Goal: Ask a question: Seek information or help from site administrators or community

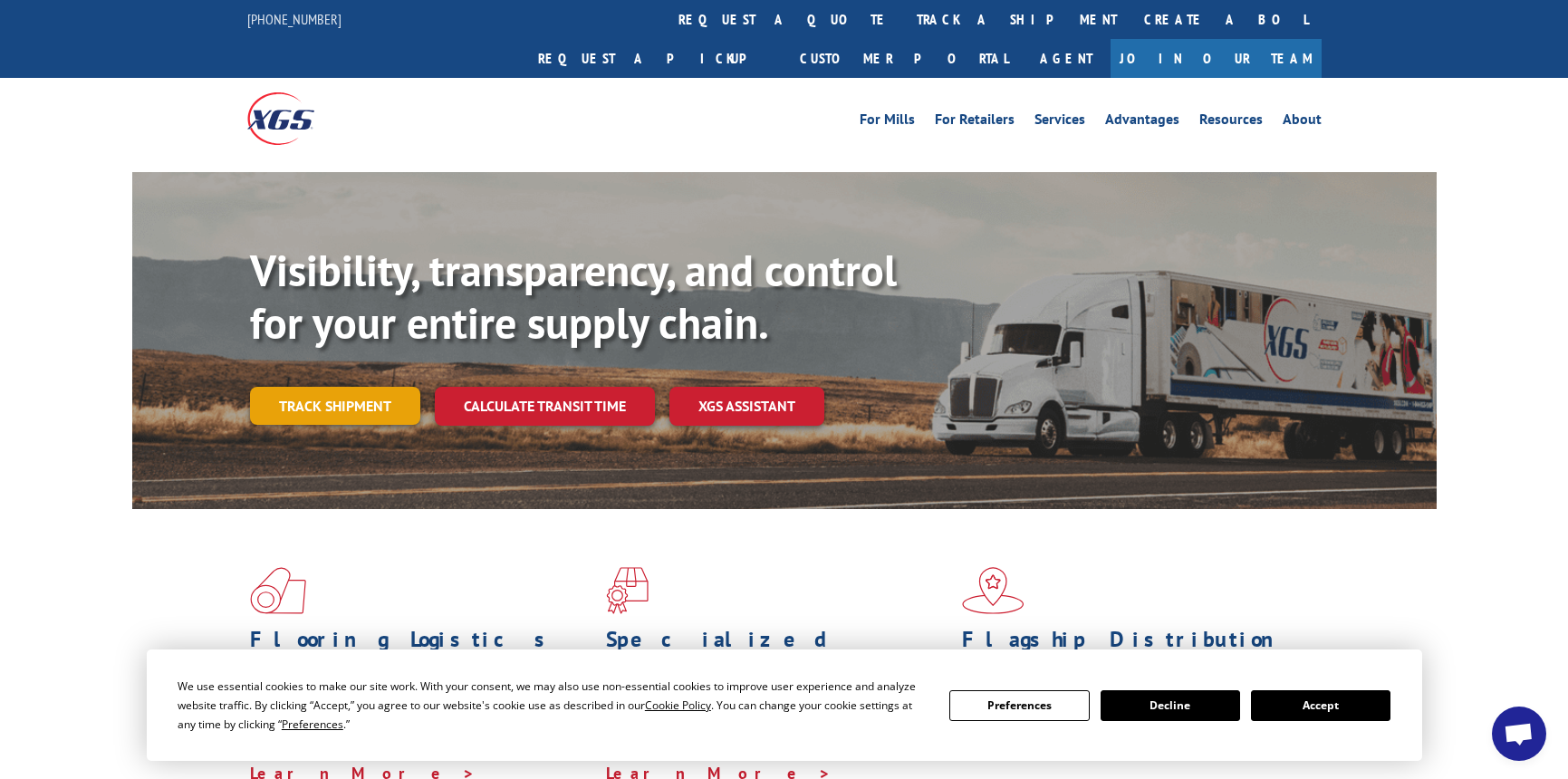
click at [365, 387] on link "Track shipment" at bounding box center [335, 405] width 170 height 38
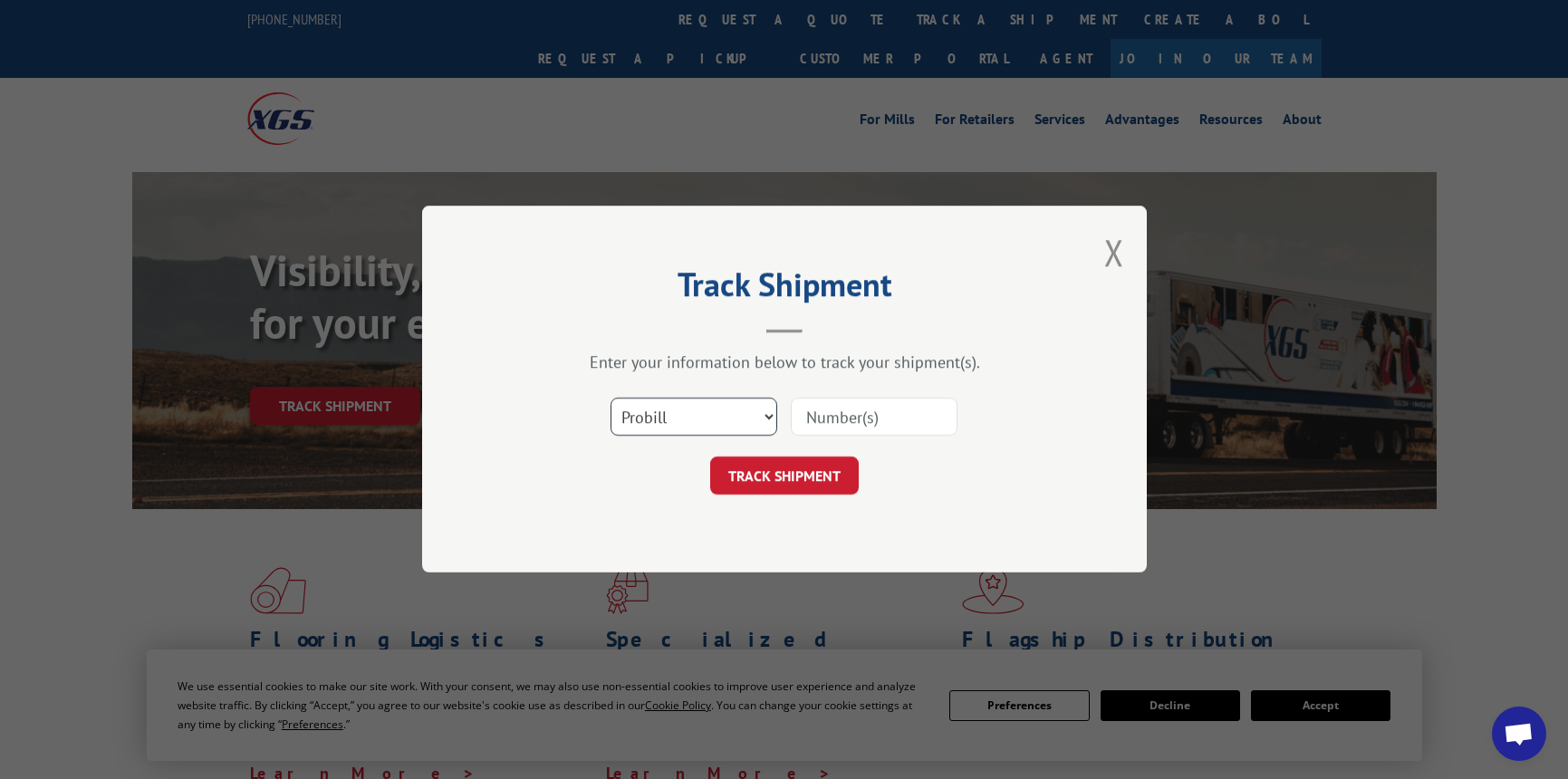
click at [746, 415] on select "Select category... Probill BOL PO" at bounding box center [694, 418] width 167 height 38
select select "po"
click at [611, 399] on select "Select category... Probill BOL PO" at bounding box center [694, 418] width 167 height 38
click at [846, 417] on input at bounding box center [874, 418] width 167 height 38
type input "CG510030-0001"
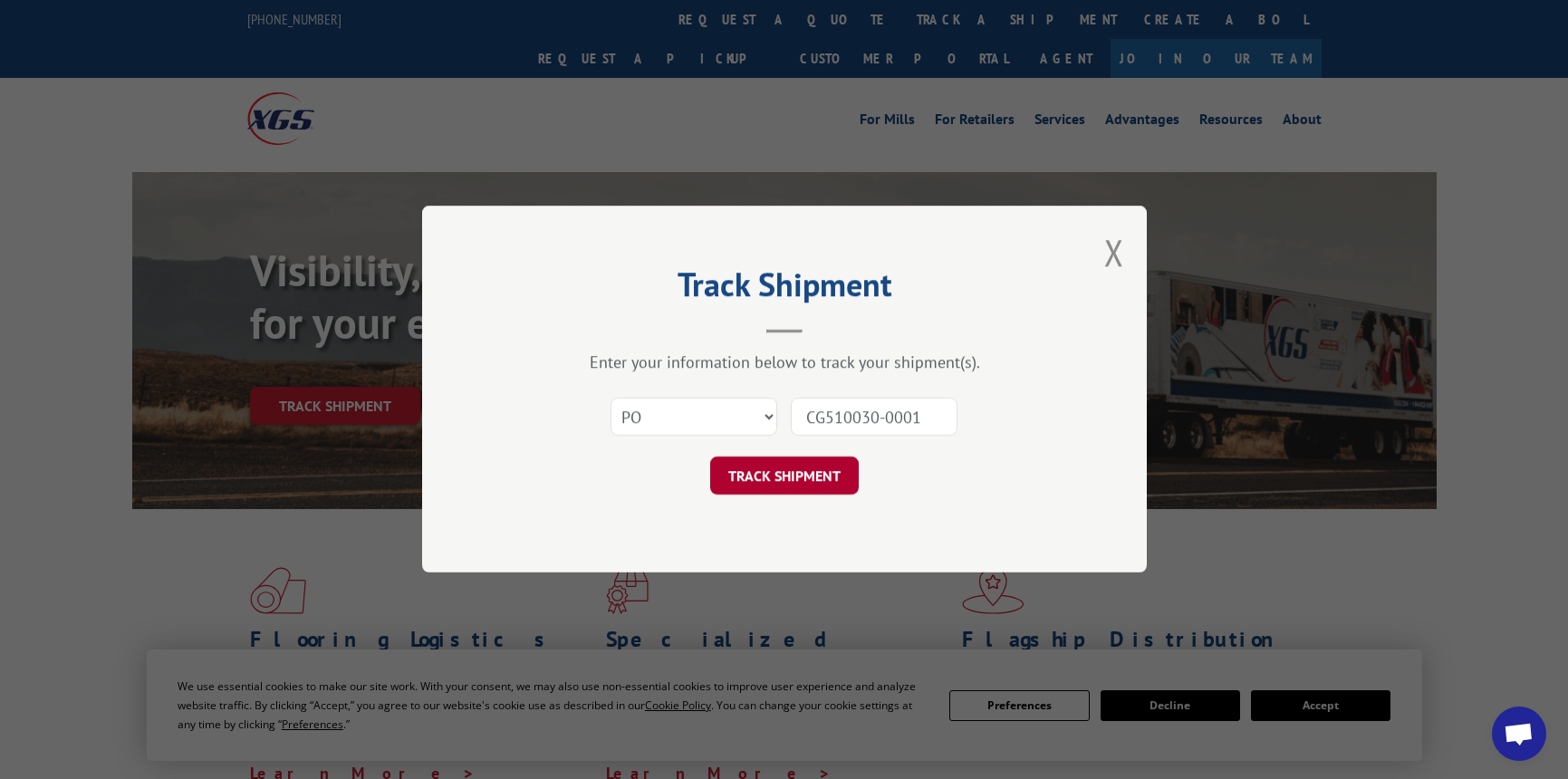
click at [813, 475] on button "TRACK SHIPMENT" at bounding box center [784, 476] width 149 height 38
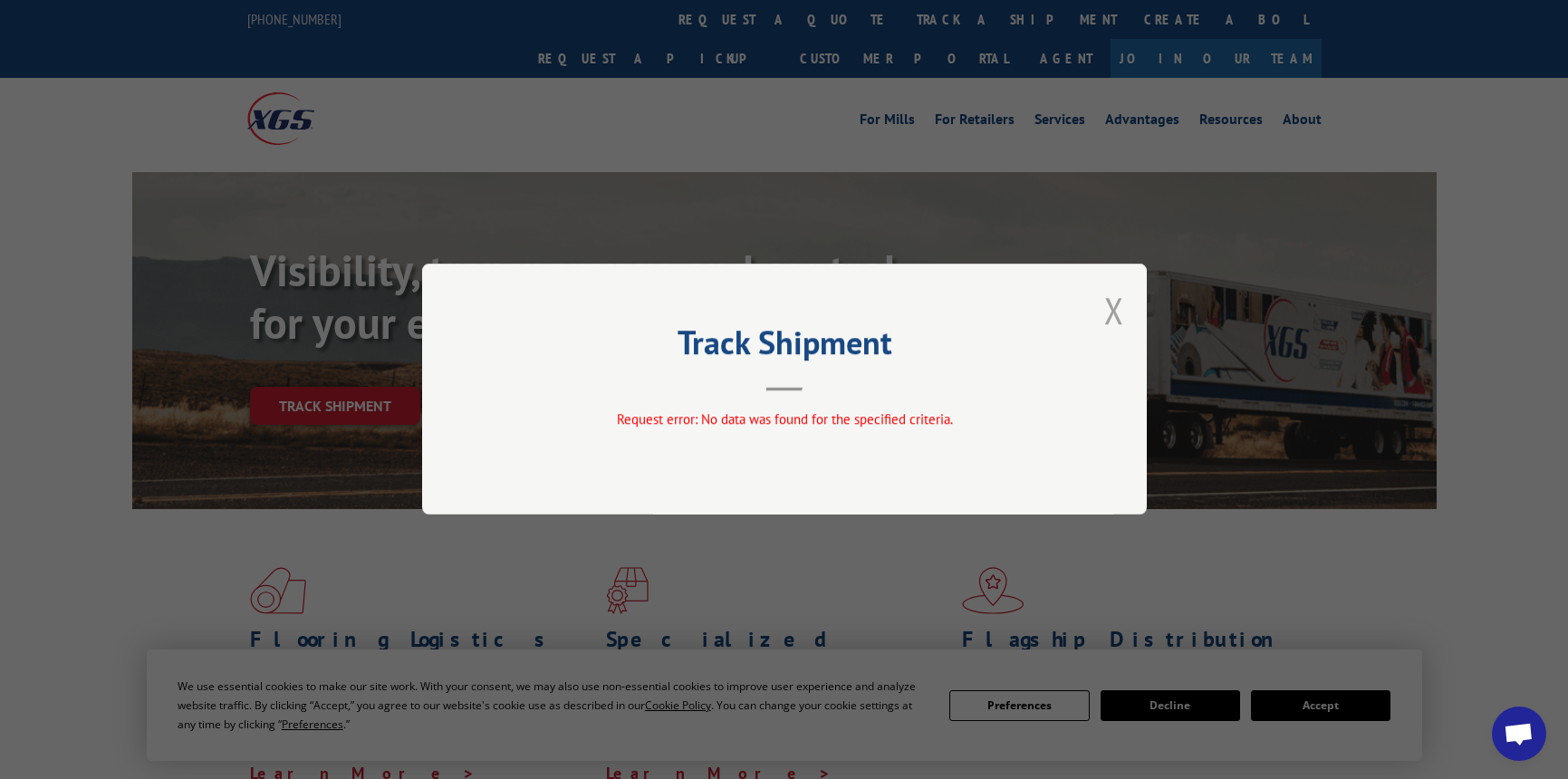
click at [1114, 307] on button "Close modal" at bounding box center [1114, 310] width 20 height 48
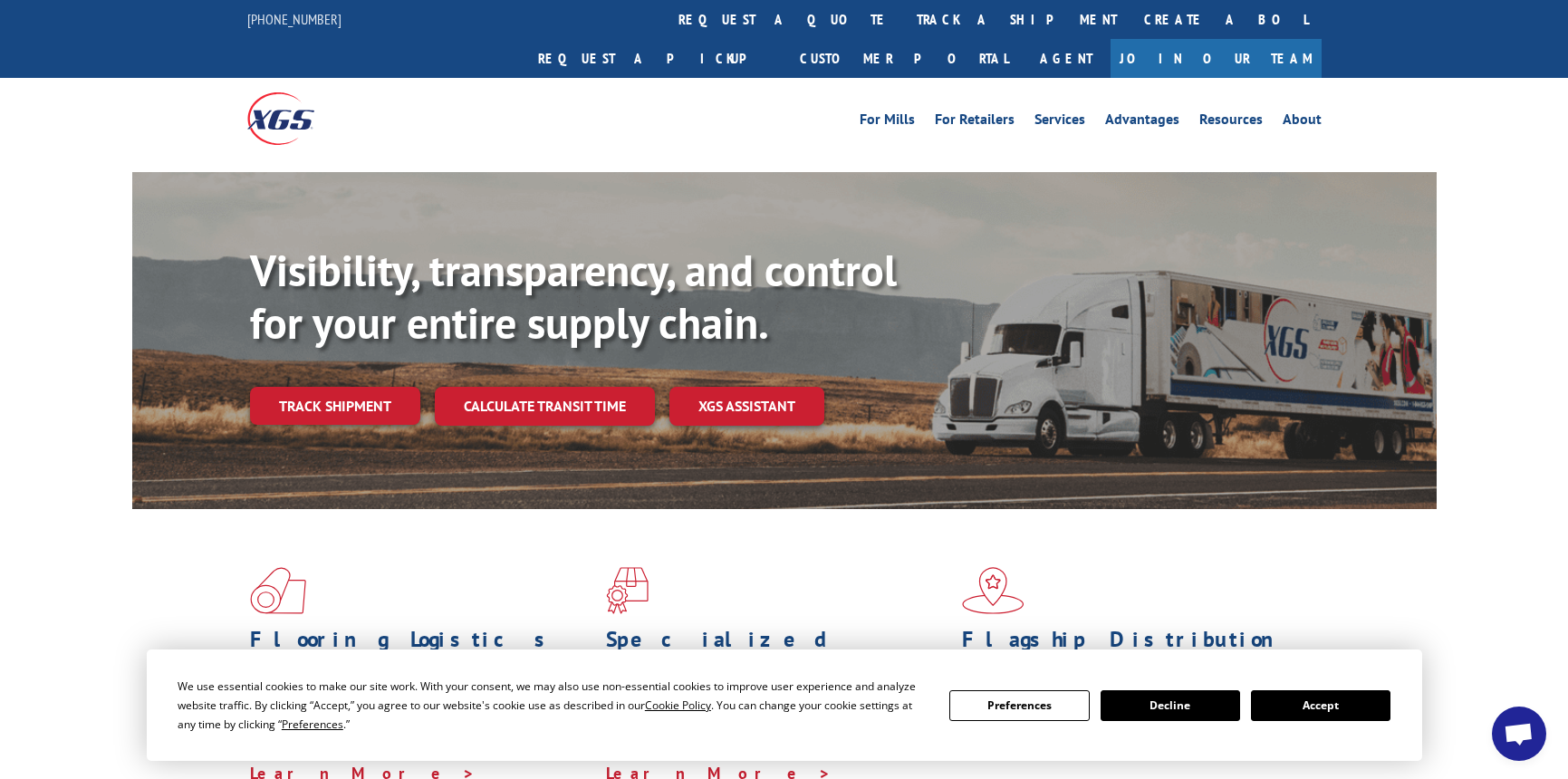
click at [354, 387] on link "Track shipment" at bounding box center [335, 405] width 170 height 38
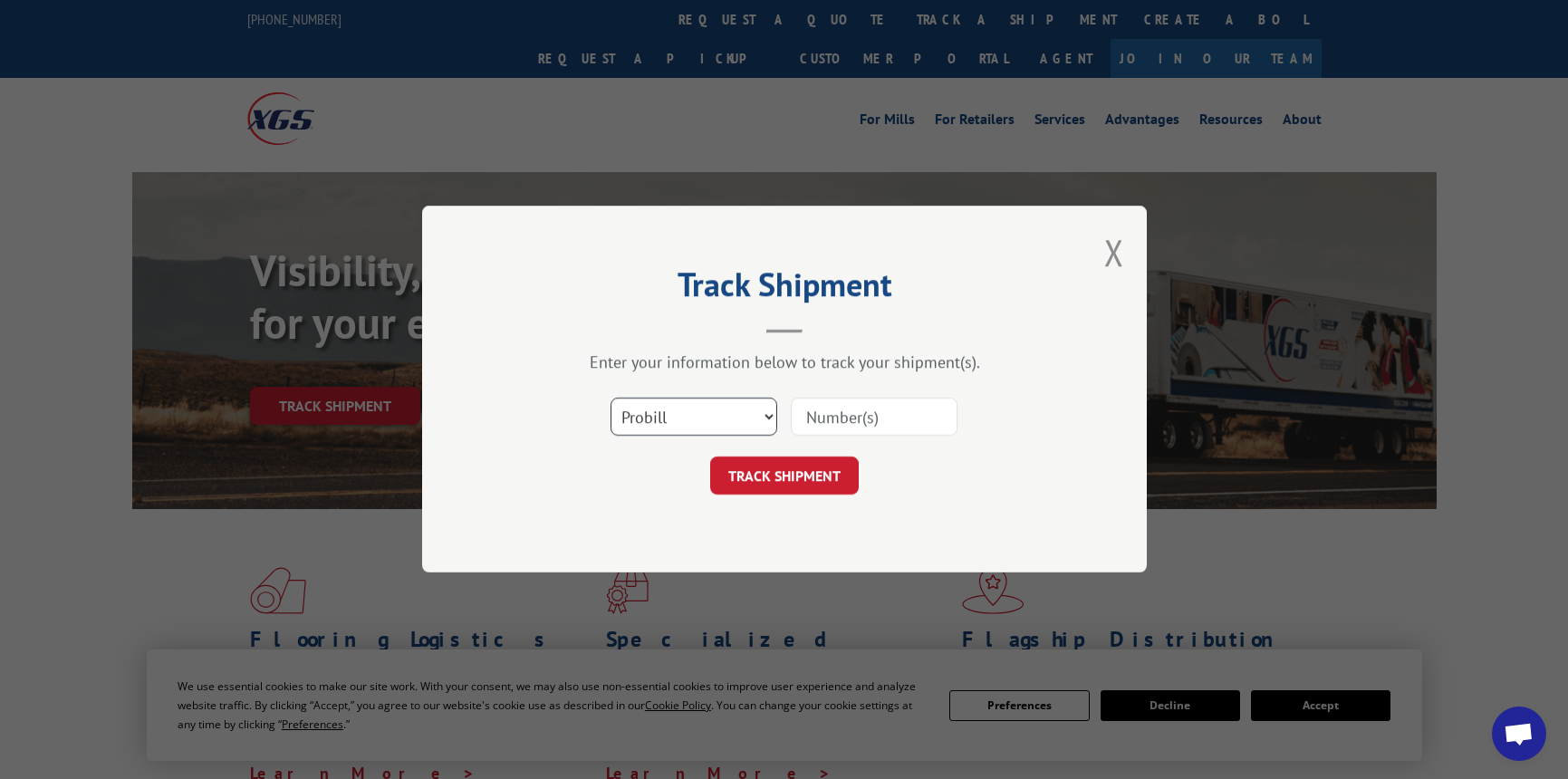
click at [736, 413] on select "Select category... Probill BOL PO" at bounding box center [694, 418] width 167 height 38
select select "bol"
click at [611, 399] on select "Select category... Probill BOL PO" at bounding box center [694, 418] width 167 height 38
click at [866, 419] on input at bounding box center [874, 418] width 167 height 38
type input "857240"
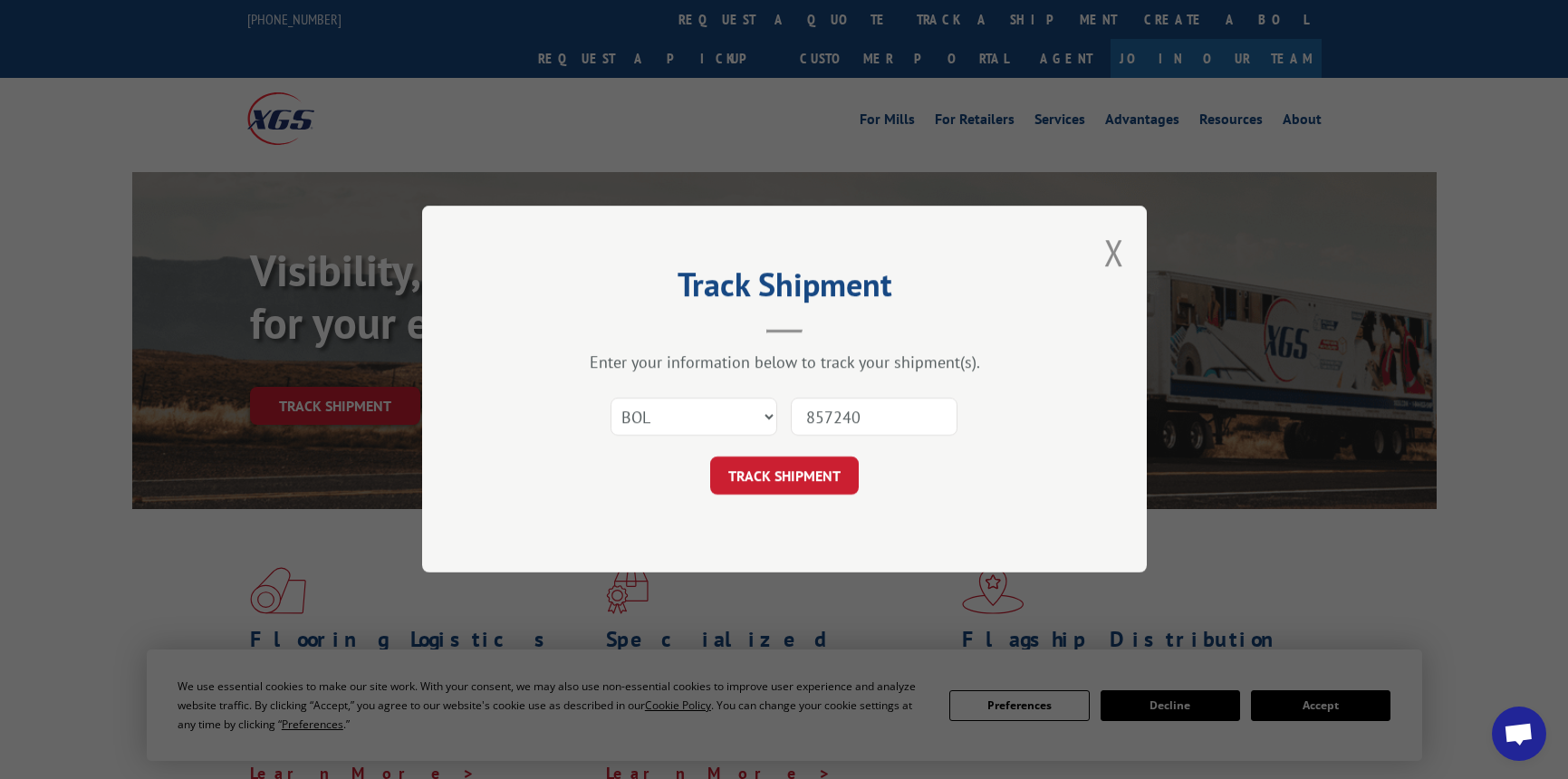
click at [759, 464] on button "TRACK SHIPMENT" at bounding box center [784, 476] width 149 height 38
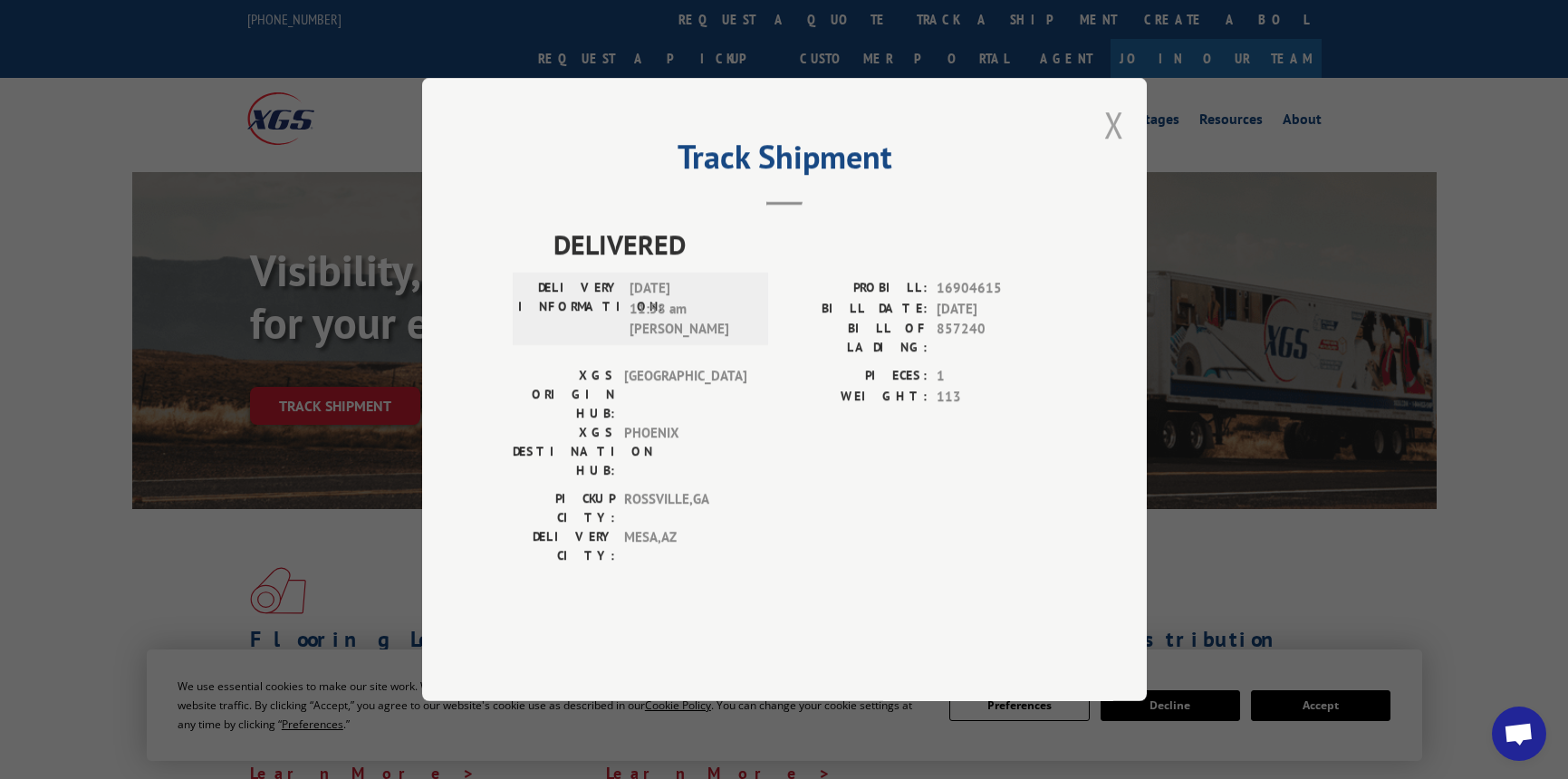
click at [1107, 149] on button "Close modal" at bounding box center [1114, 124] width 20 height 48
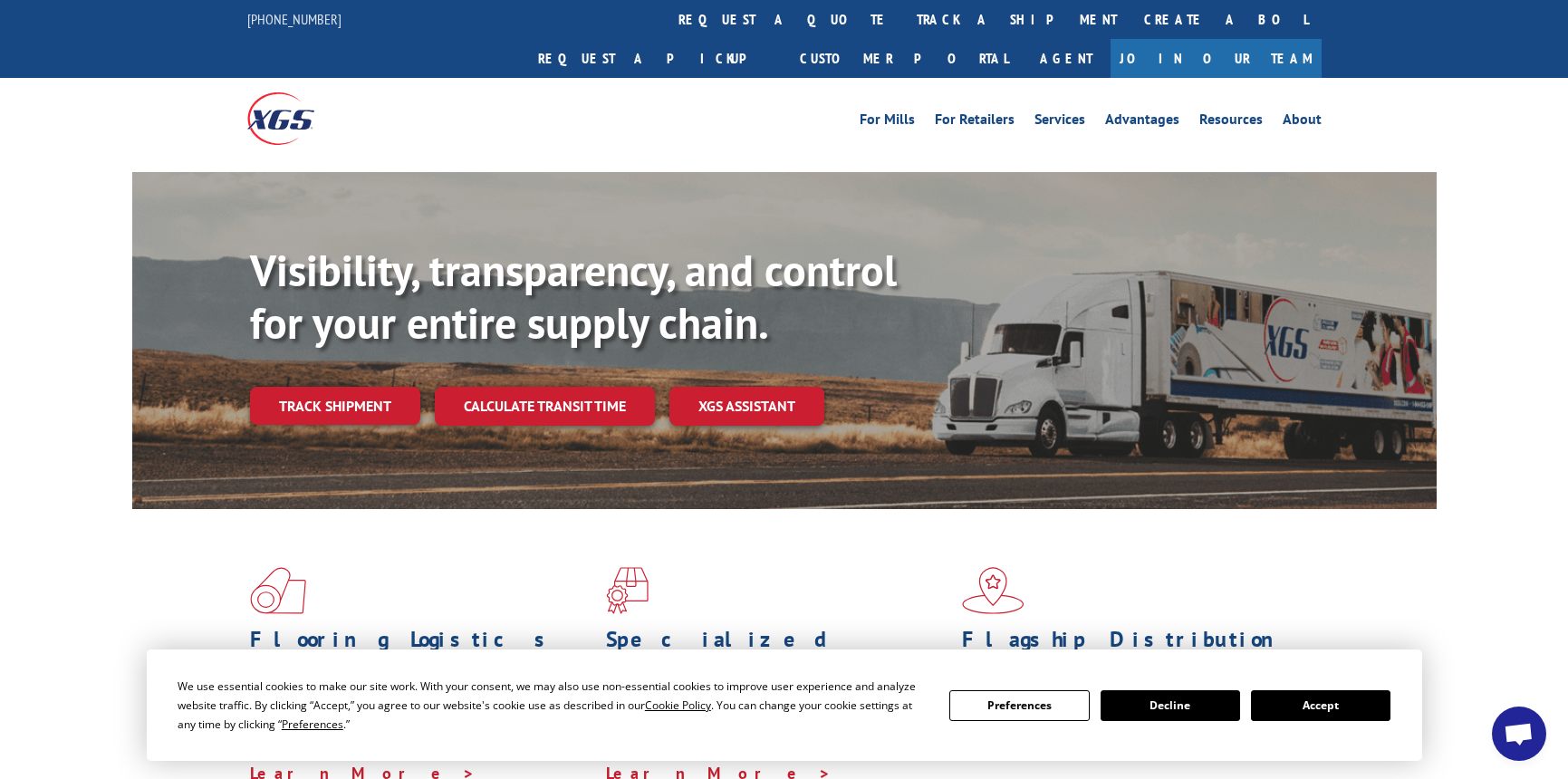
click at [366, 387] on link "Track shipment" at bounding box center [335, 405] width 170 height 38
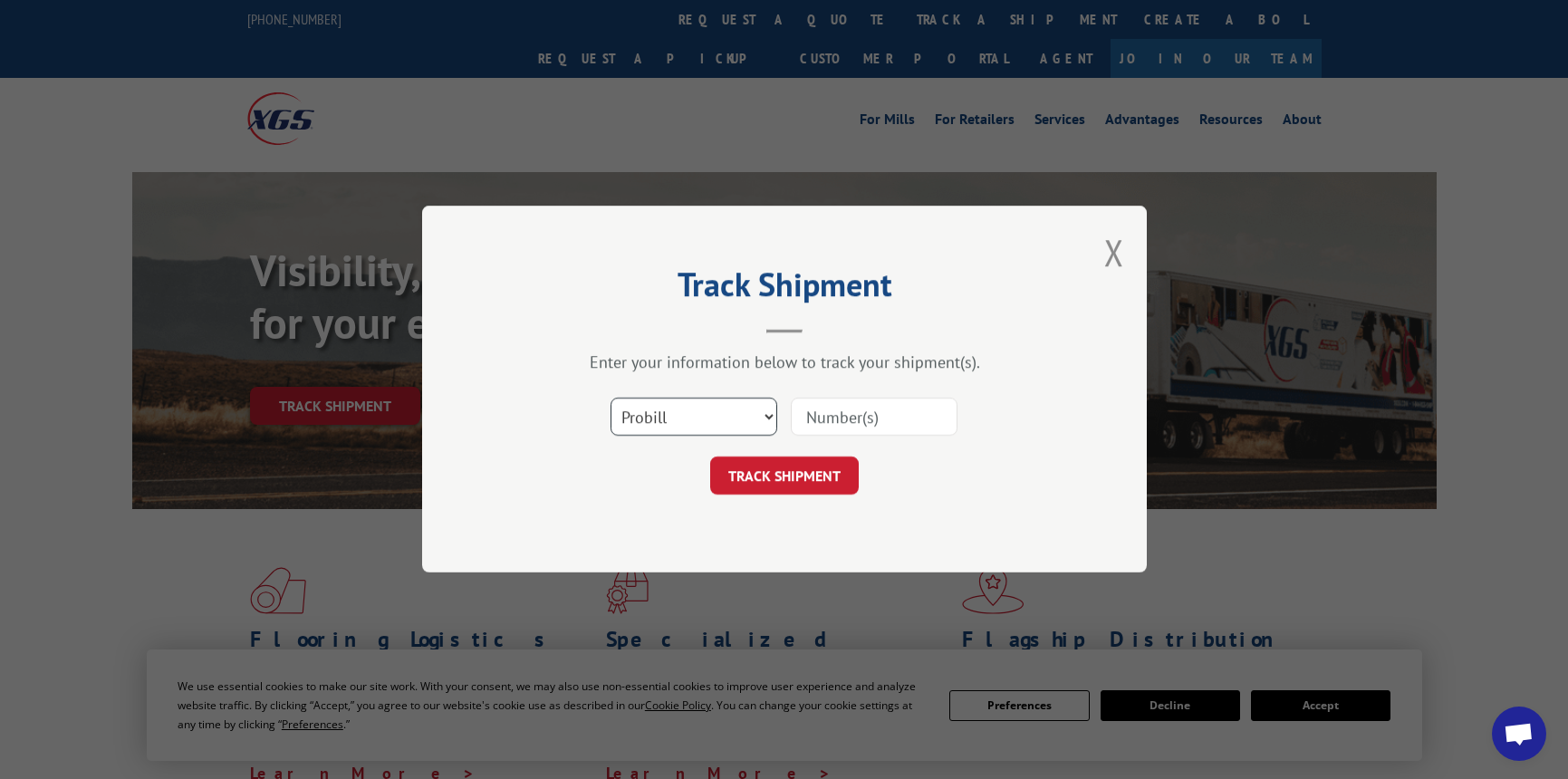
click at [740, 409] on select "Select category... Probill BOL PO" at bounding box center [694, 418] width 167 height 38
select select "po"
click at [611, 399] on select "Select category... Probill BOL PO" at bounding box center [694, 418] width 167 height 38
click at [842, 418] on input at bounding box center [874, 418] width 167 height 38
type input "510030"
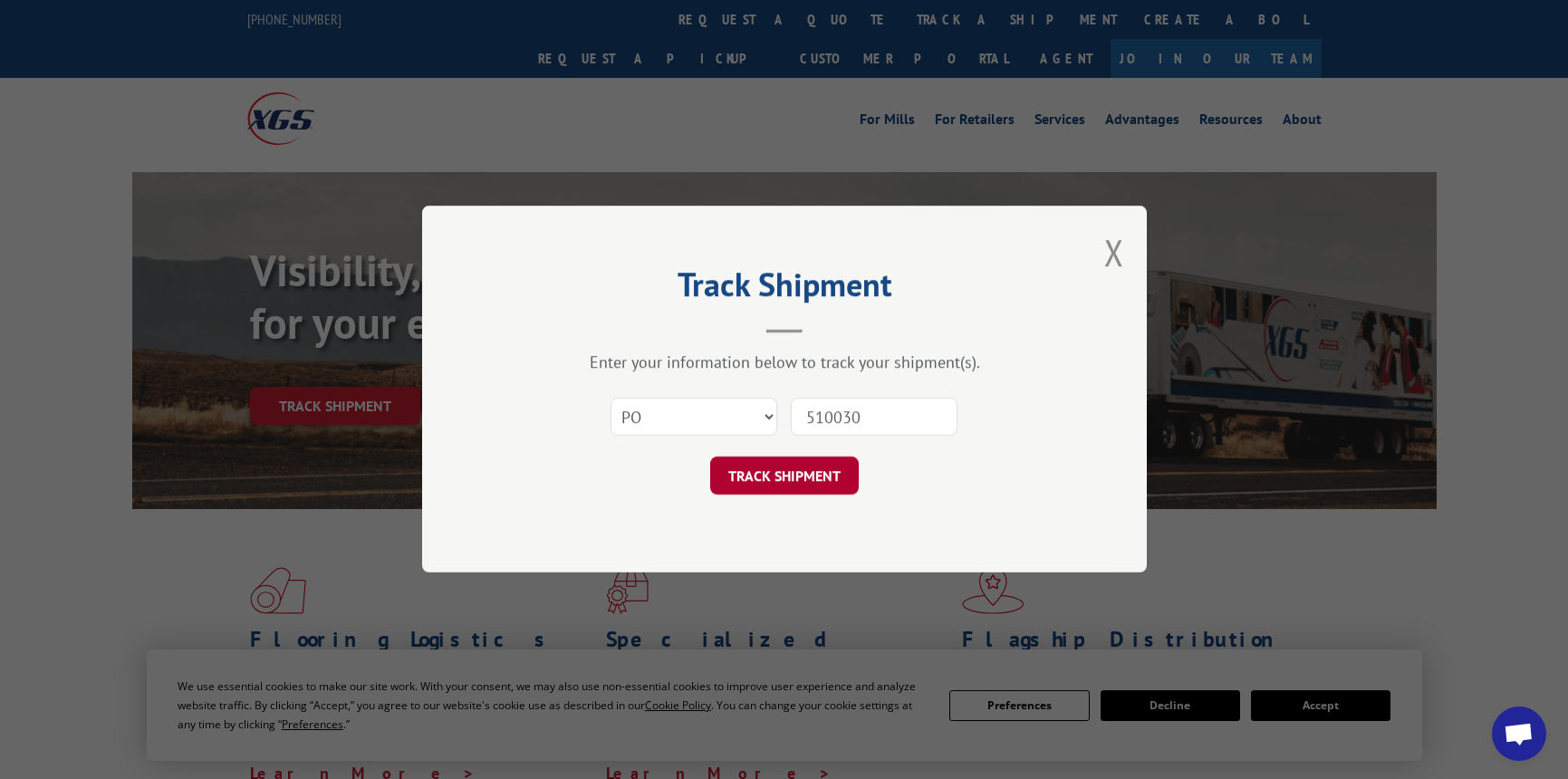
click at [790, 482] on button "TRACK SHIPMENT" at bounding box center [784, 476] width 149 height 38
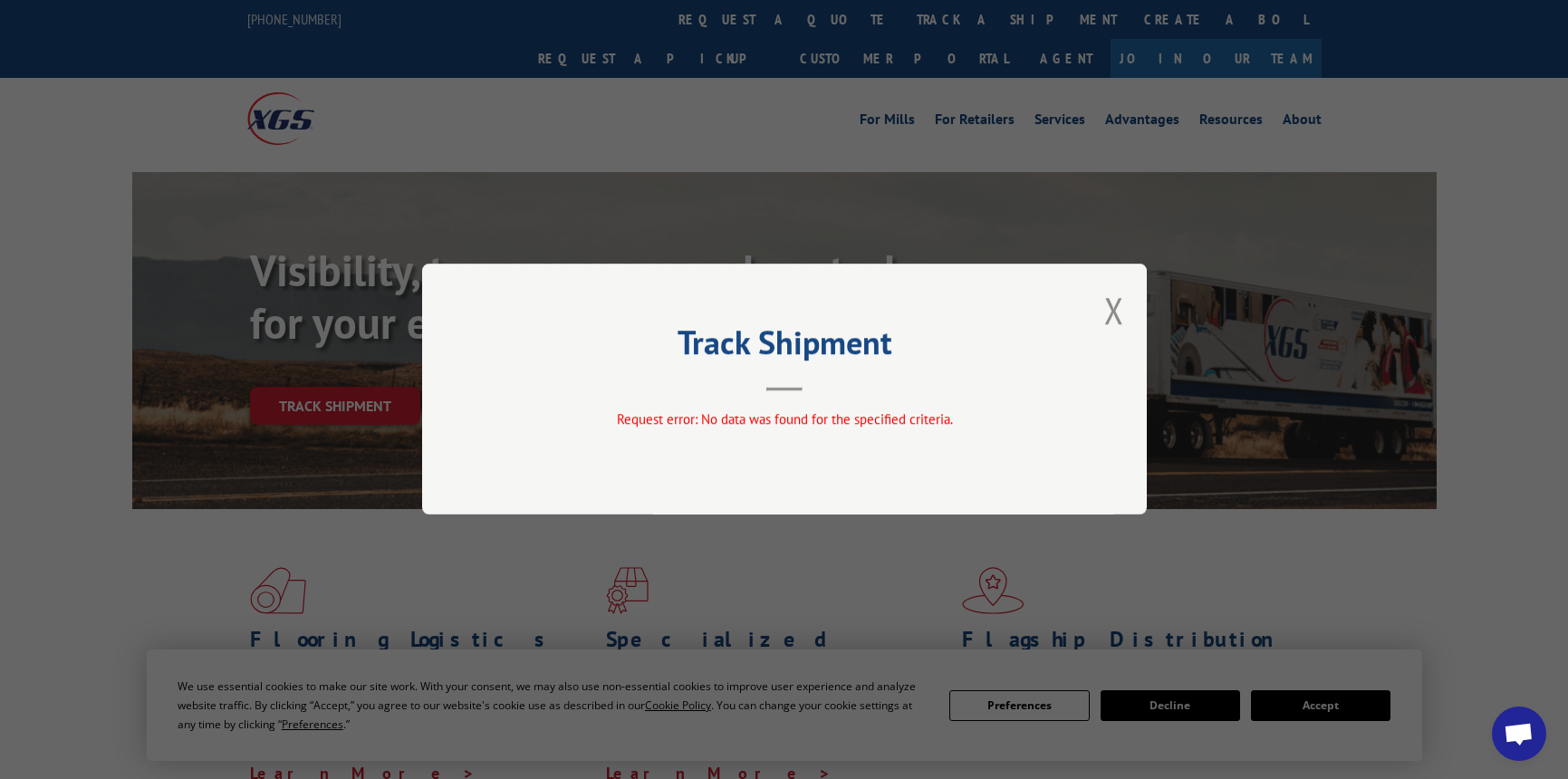
click at [1112, 305] on button "Close modal" at bounding box center [1114, 310] width 20 height 48
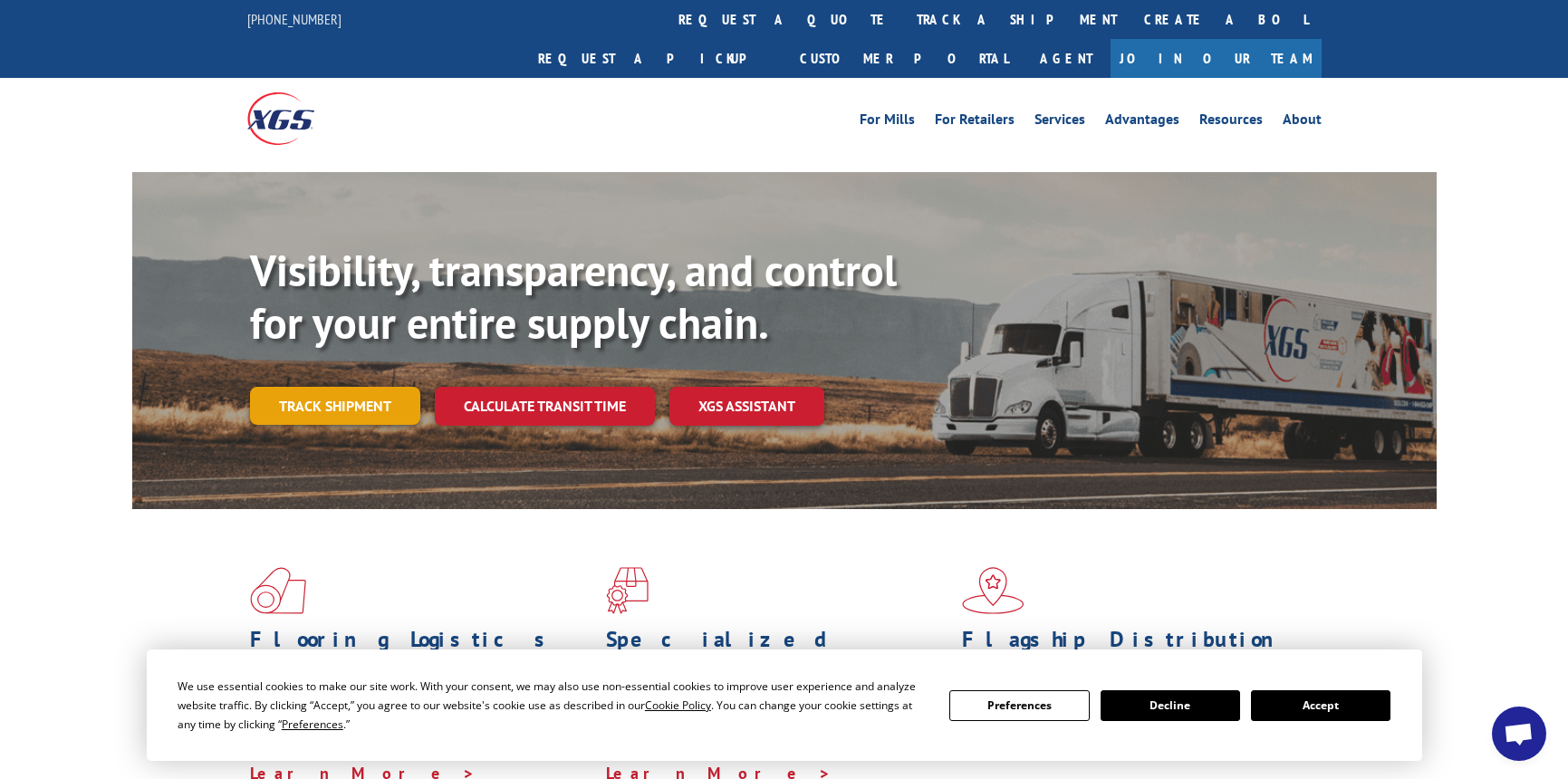
click at [279, 387] on link "Track shipment" at bounding box center [335, 405] width 170 height 38
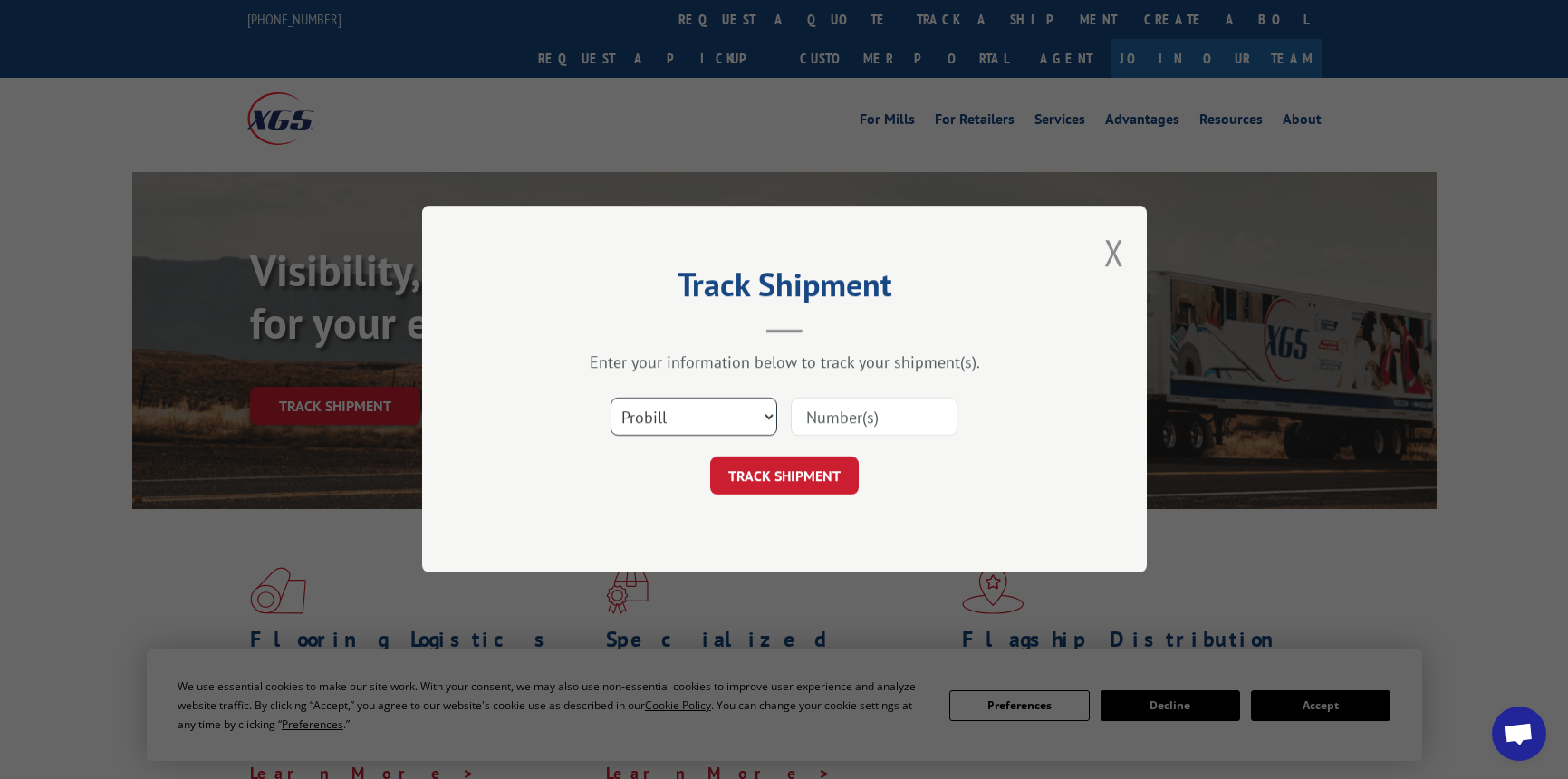
click at [724, 403] on select "Select category... Probill BOL PO" at bounding box center [694, 418] width 167 height 38
select select "po"
click at [611, 399] on select "Select category... Probill BOL PO" at bounding box center [694, 418] width 167 height 38
click at [823, 417] on input at bounding box center [874, 418] width 167 height 38
type input "CG510030"
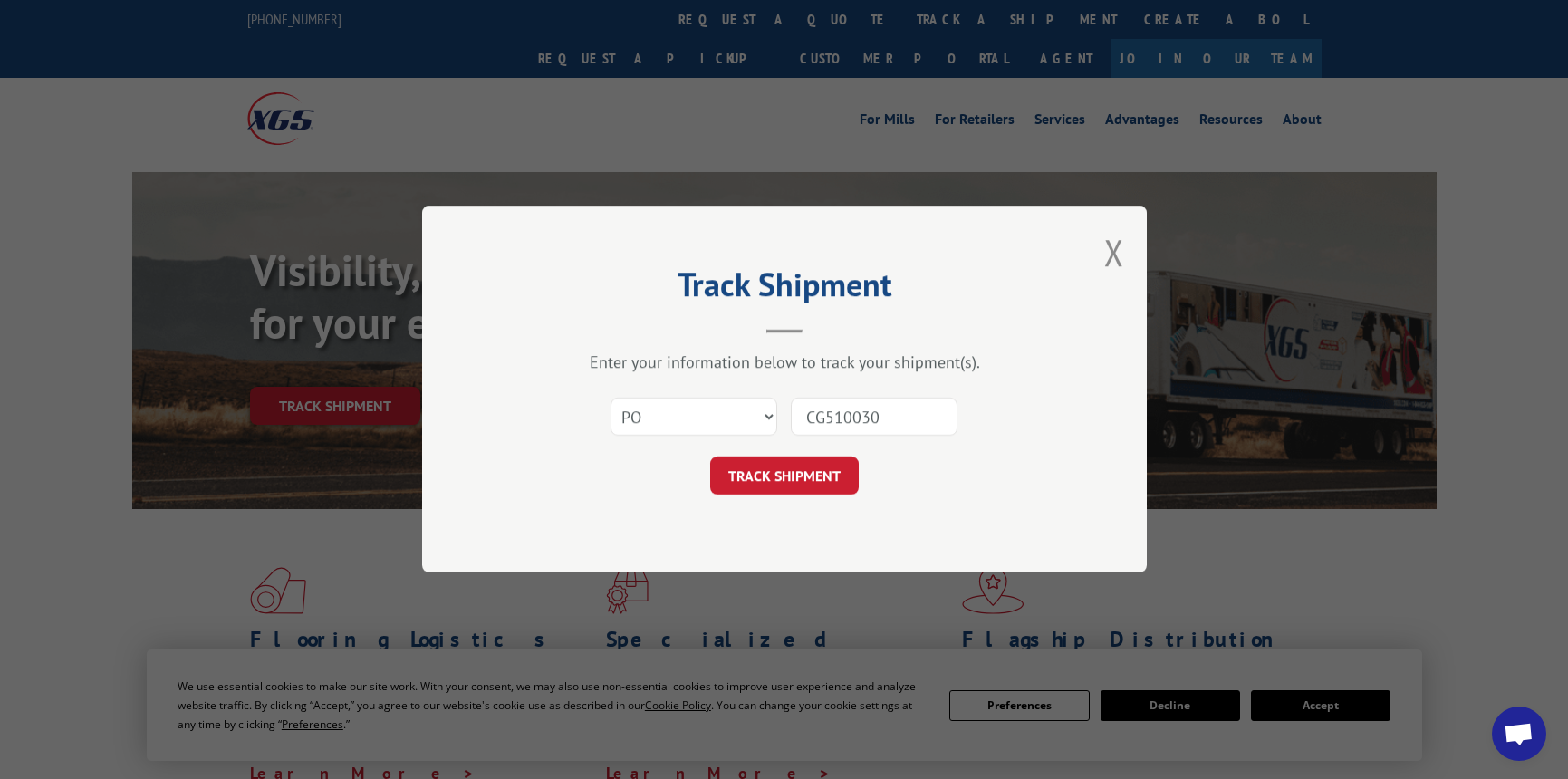
click at [763, 465] on button "TRACK SHIPMENT" at bounding box center [784, 476] width 149 height 38
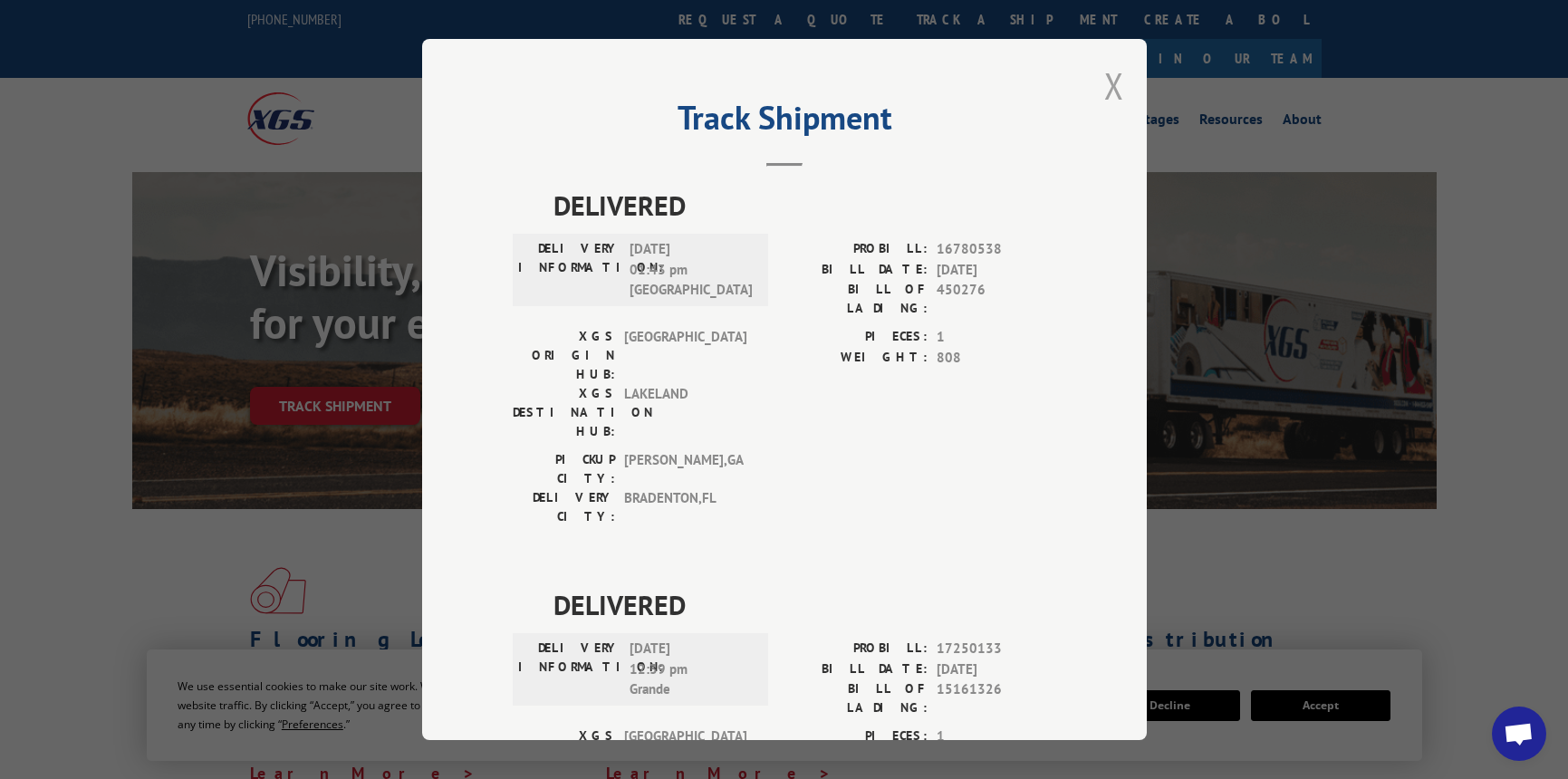
click at [1108, 99] on button "Close modal" at bounding box center [1114, 85] width 20 height 48
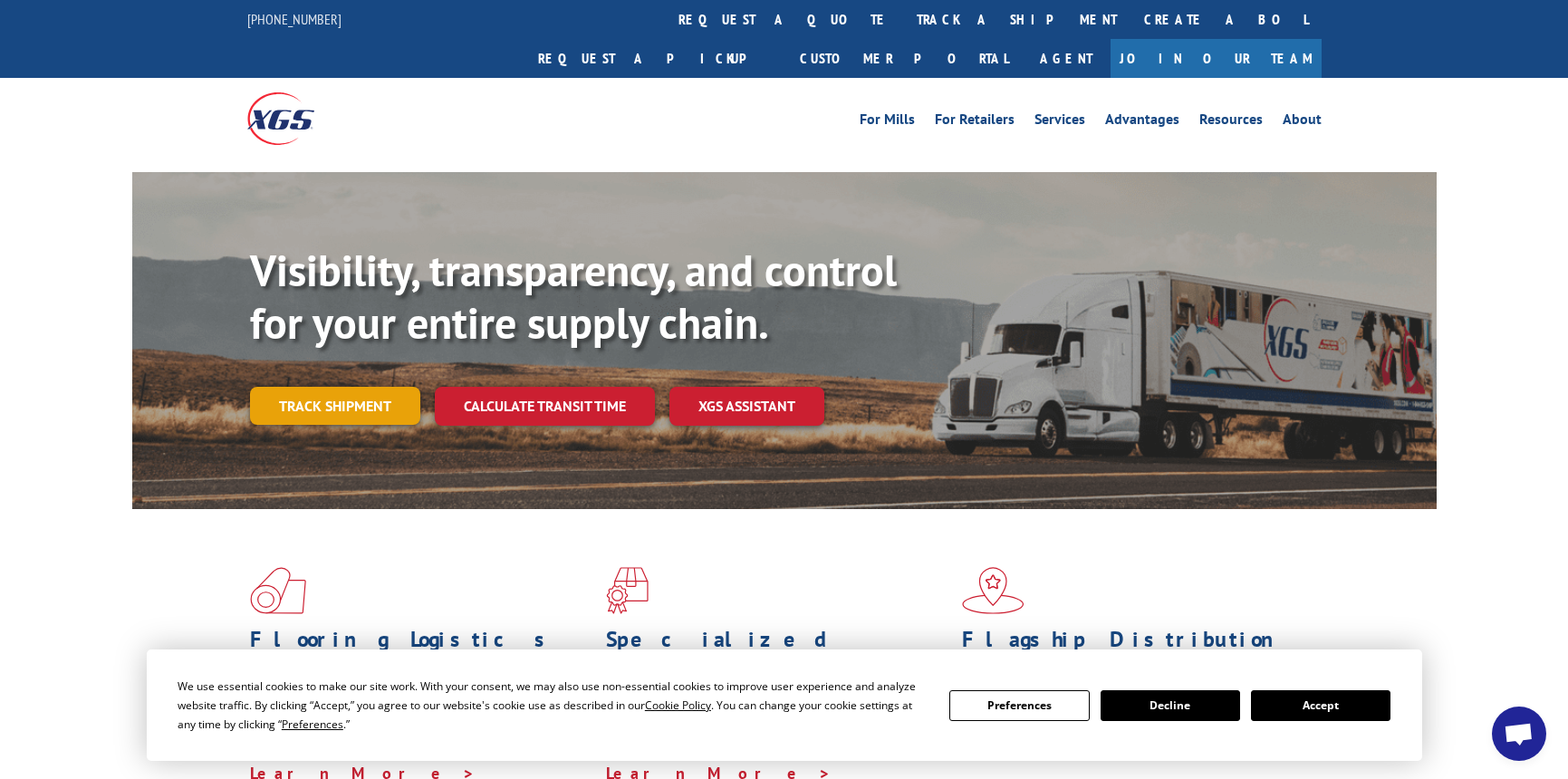
click at [321, 387] on link "Track shipment" at bounding box center [335, 405] width 170 height 38
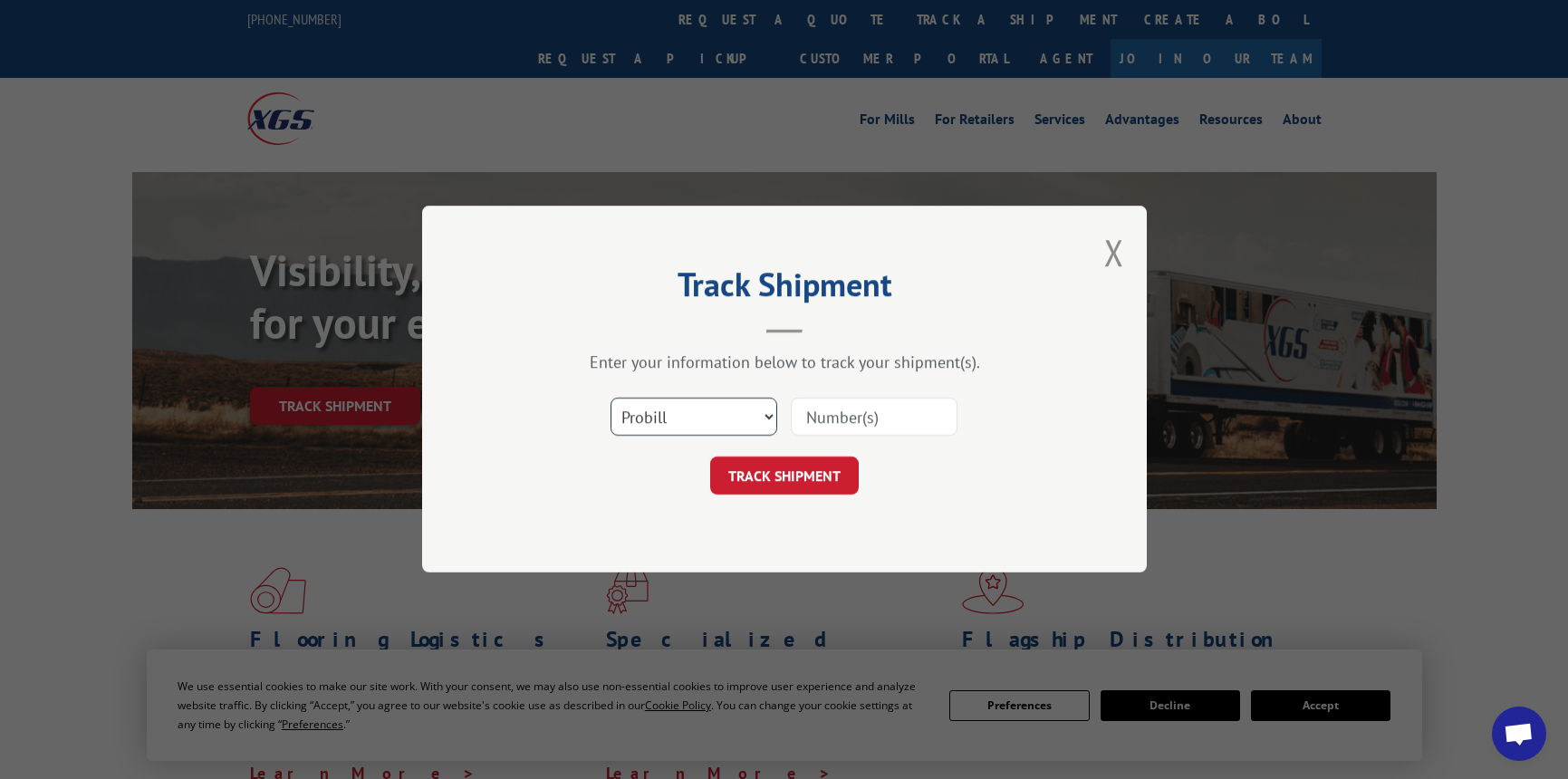
click at [738, 421] on select "Select category... Probill BOL PO" at bounding box center [694, 418] width 167 height 38
select select "bol"
click at [611, 399] on select "Select category... Probill BOL PO" at bounding box center [694, 418] width 167 height 38
click at [891, 414] on input at bounding box center [874, 418] width 167 height 38
click at [805, 415] on input "857240" at bounding box center [874, 418] width 167 height 38
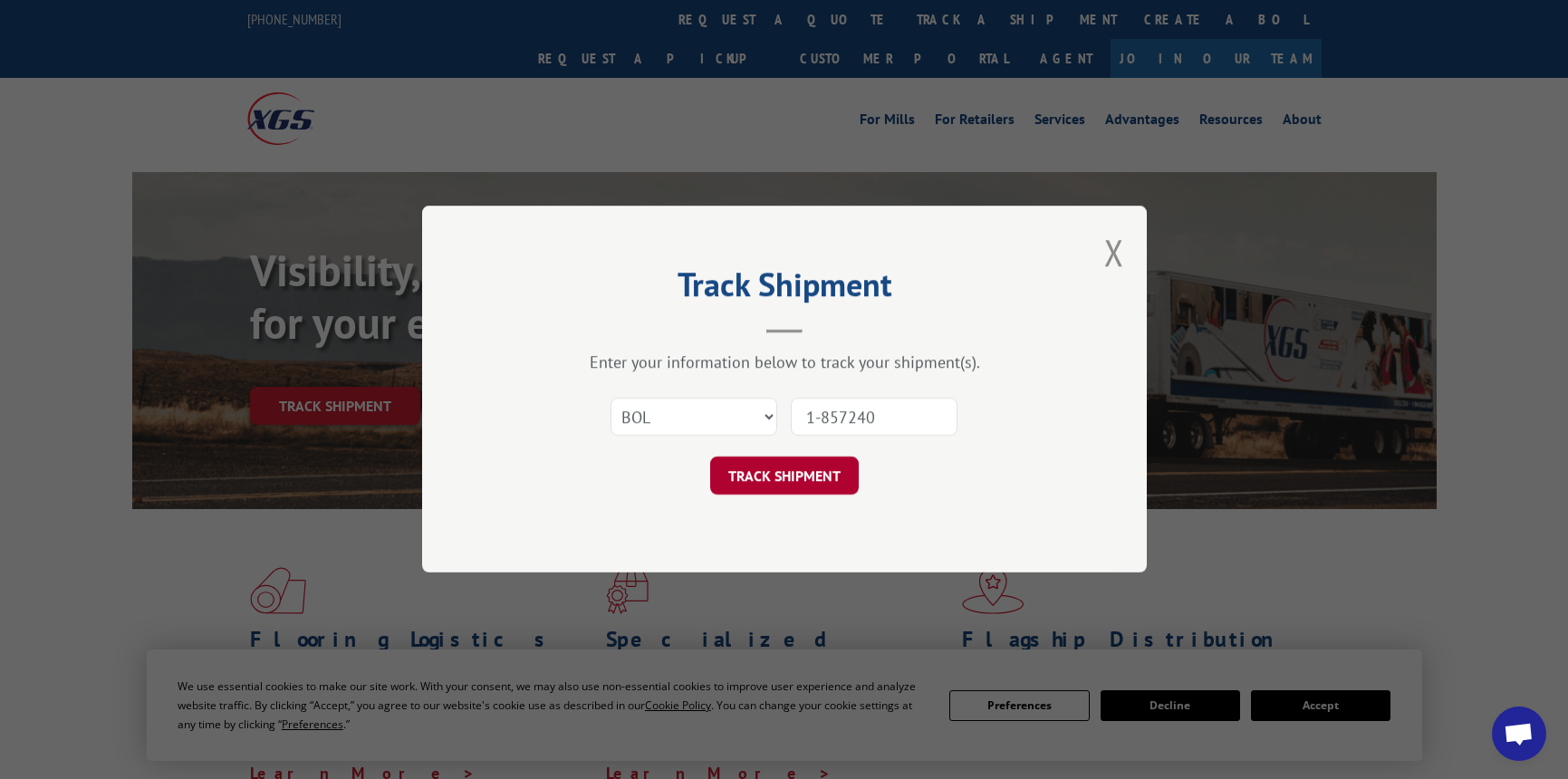
type input "1-857240"
click at [799, 473] on button "TRACK SHIPMENT" at bounding box center [784, 476] width 149 height 38
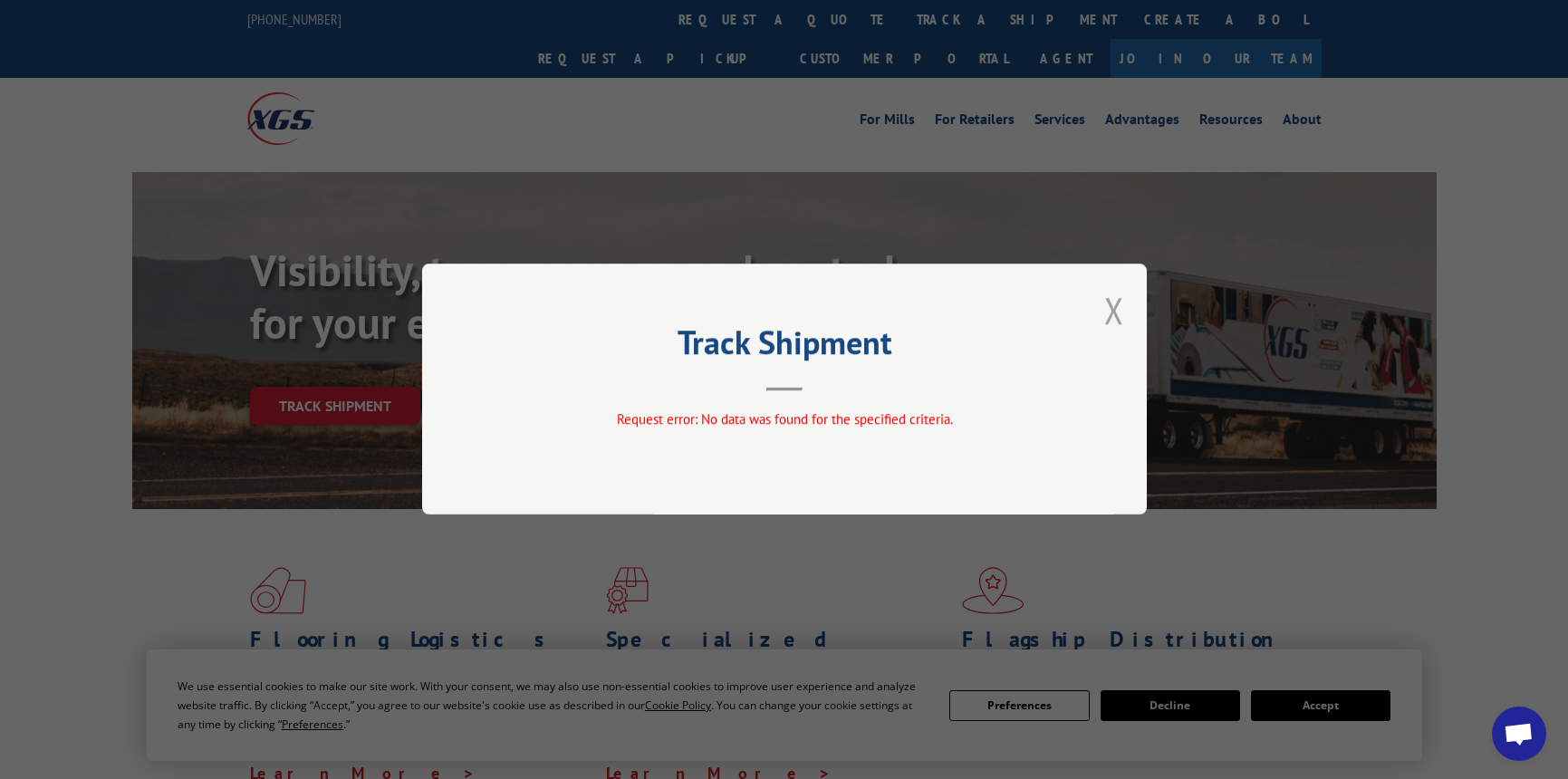
click at [1106, 306] on button "Close modal" at bounding box center [1114, 310] width 20 height 48
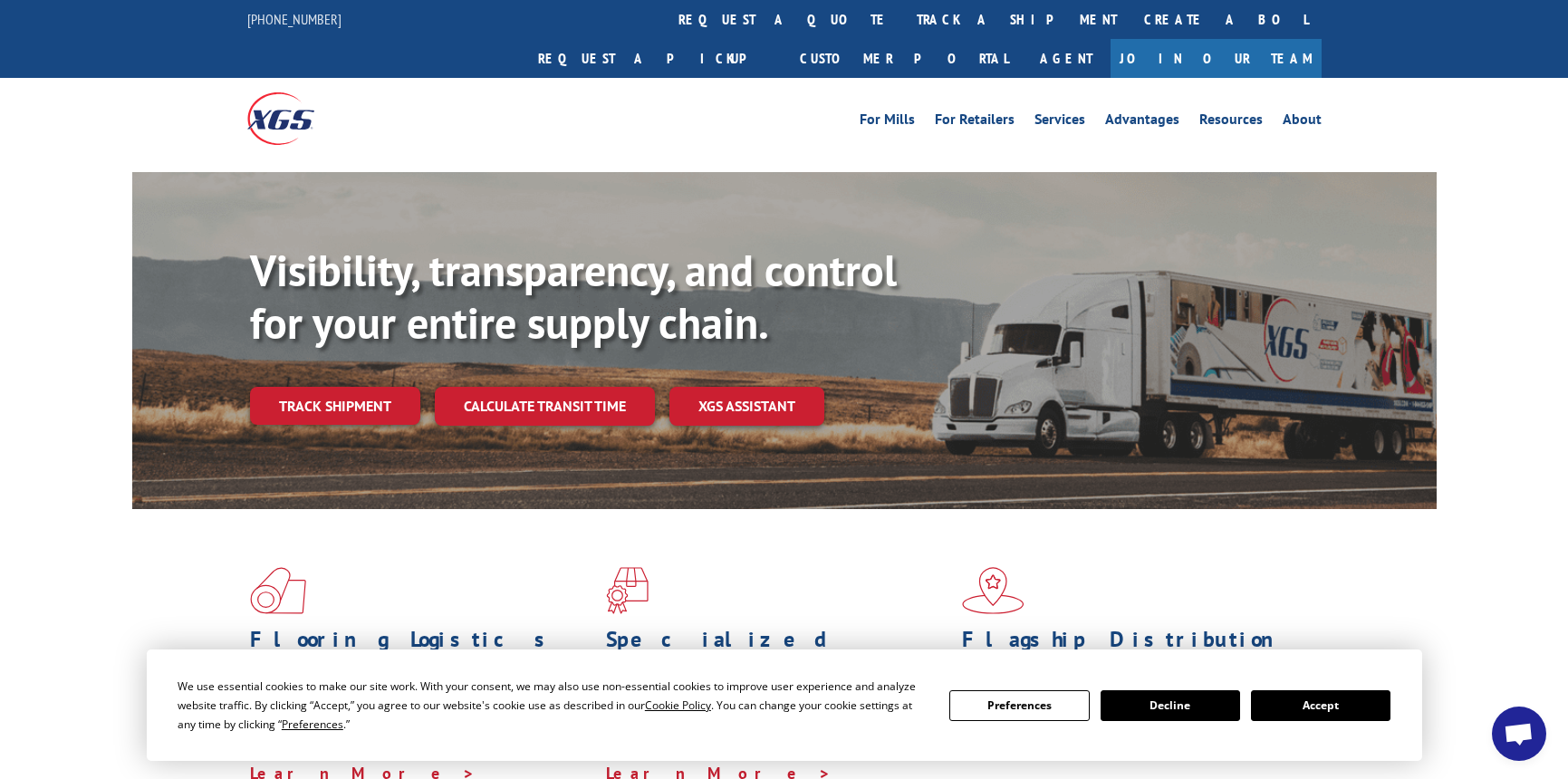
click at [313, 333] on div "Visibility, transparency, and control for your entire supply chain. Track shipm…" at bounding box center [843, 371] width 1187 height 253
click at [325, 387] on link "Track shipment" at bounding box center [335, 405] width 170 height 38
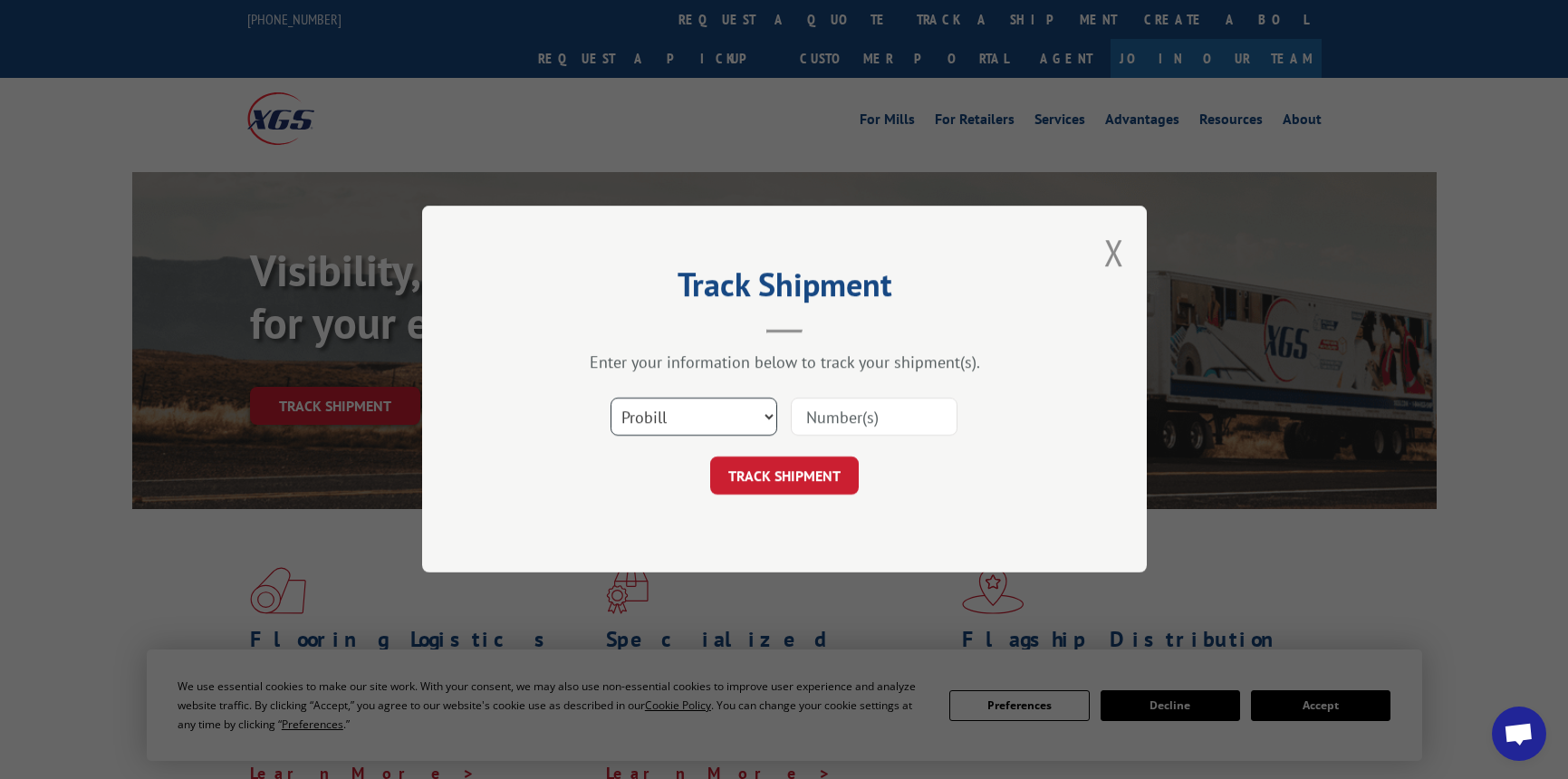
click at [750, 408] on select "Select category... Probill BOL PO" at bounding box center [694, 418] width 167 height 38
click at [1024, 452] on form "Select category... Probill BOL PO TRACK SHIPMENT" at bounding box center [784, 441] width 543 height 108
click at [765, 415] on select "Select category... Probill BOL PO" at bounding box center [694, 418] width 167 height 38
click at [988, 378] on div "Enter your information below to track your shipment(s). Select category... Prob…" at bounding box center [784, 423] width 543 height 143
click at [1118, 259] on button "Close modal" at bounding box center [1114, 252] width 20 height 48
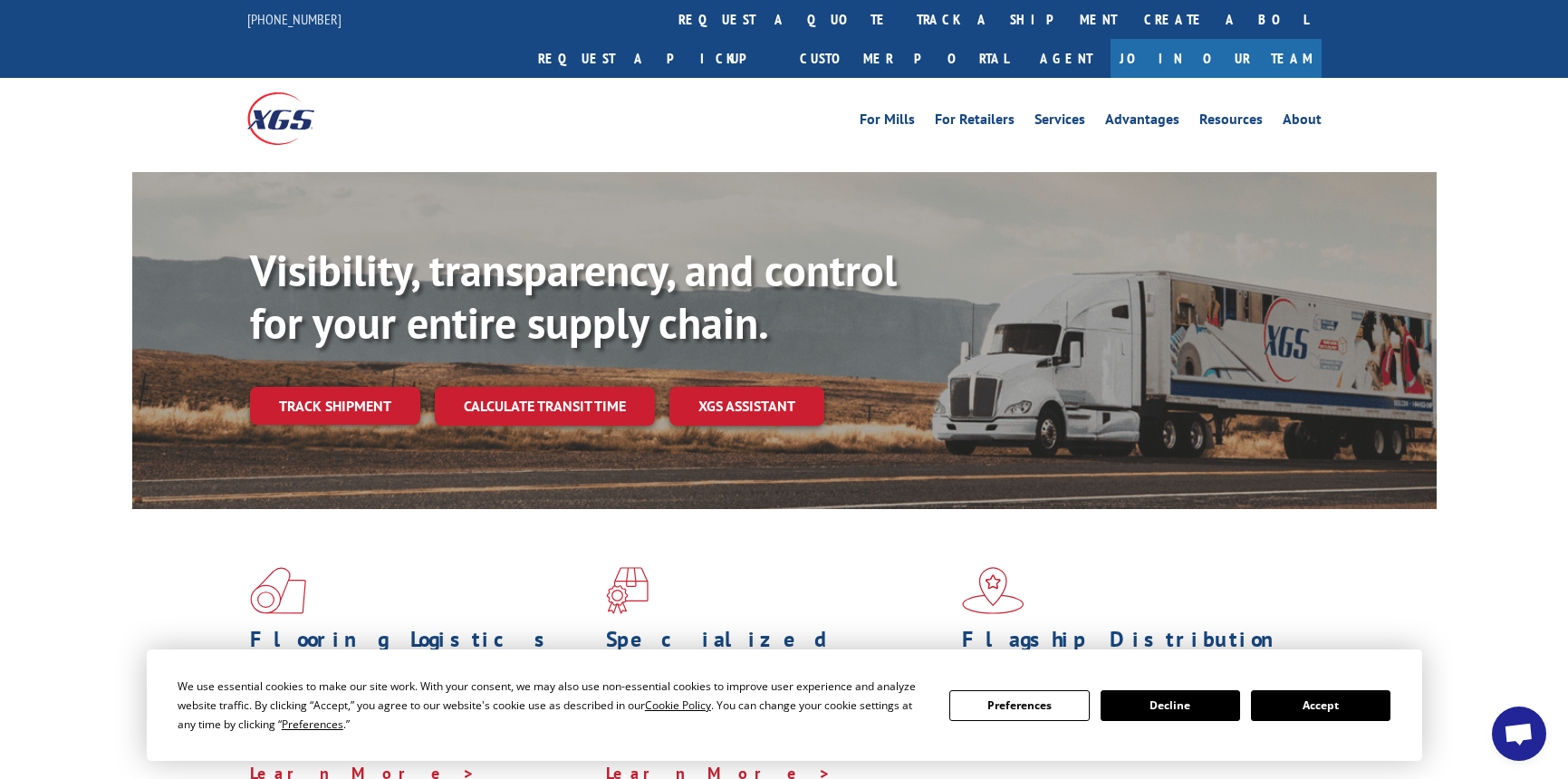
click at [1301, 698] on button "Accept" at bounding box center [1321, 705] width 140 height 31
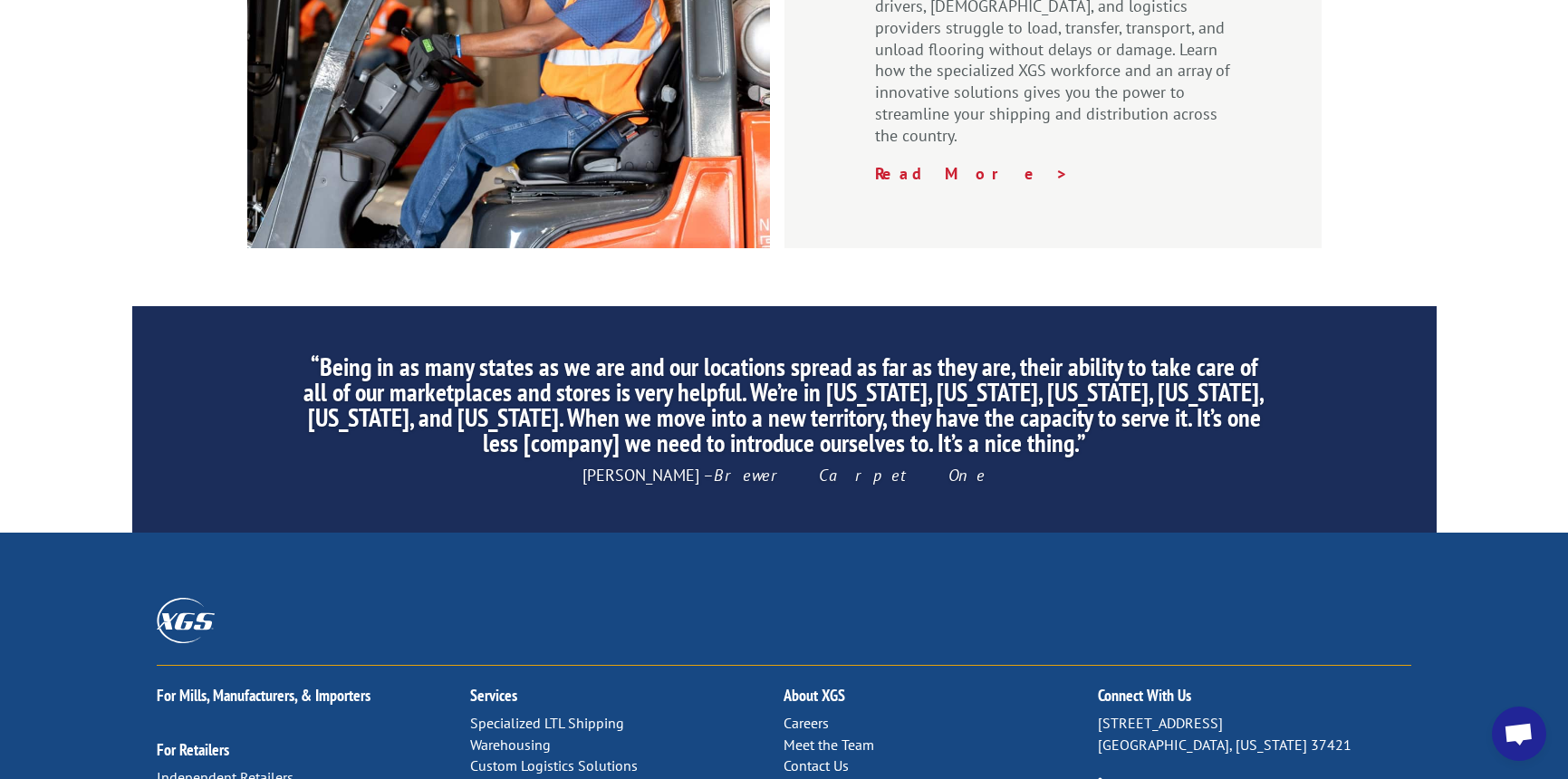
scroll to position [2805, 0]
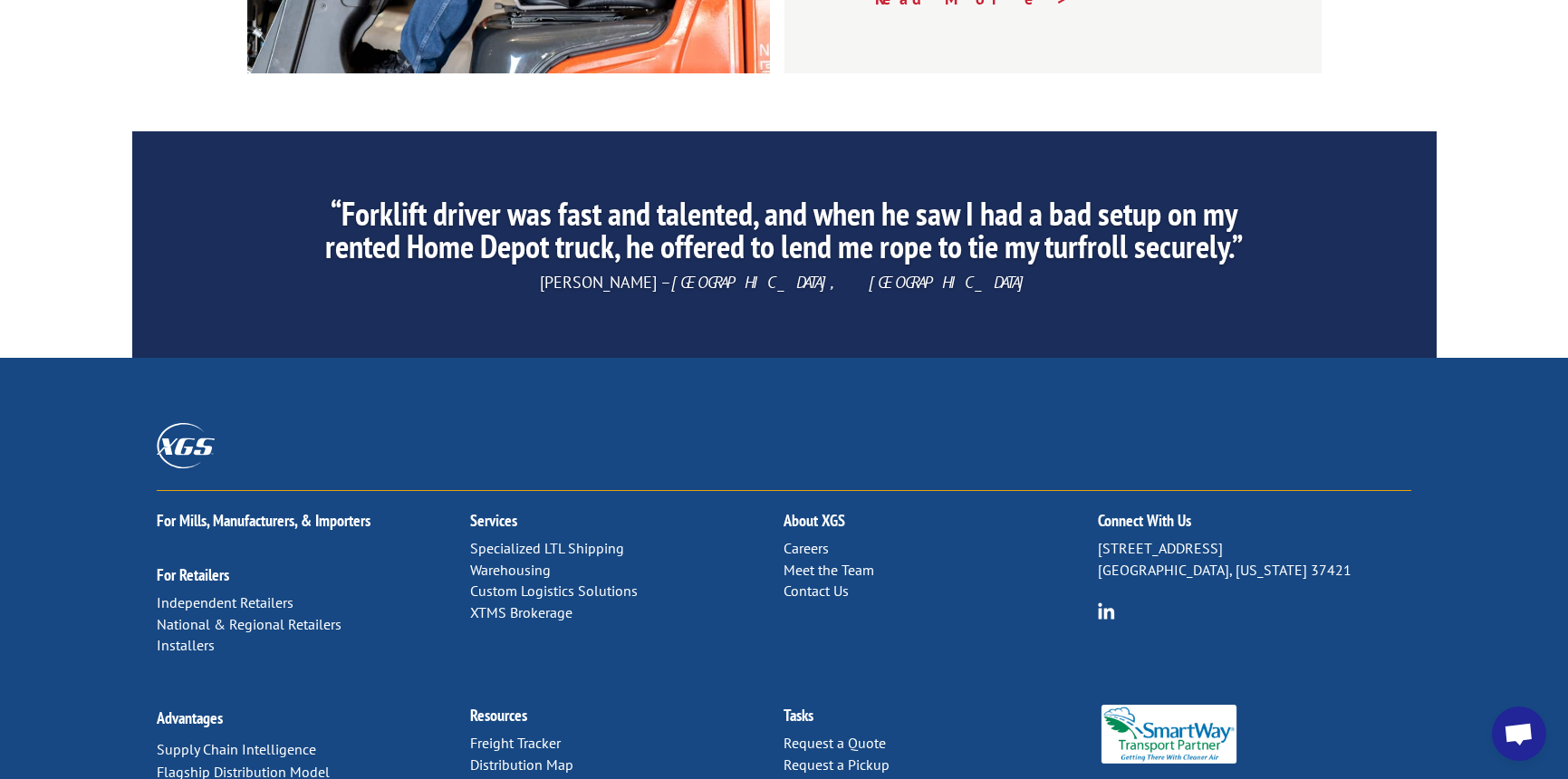
click at [817, 581] on link "Contact Us" at bounding box center [817, 590] width 66 height 18
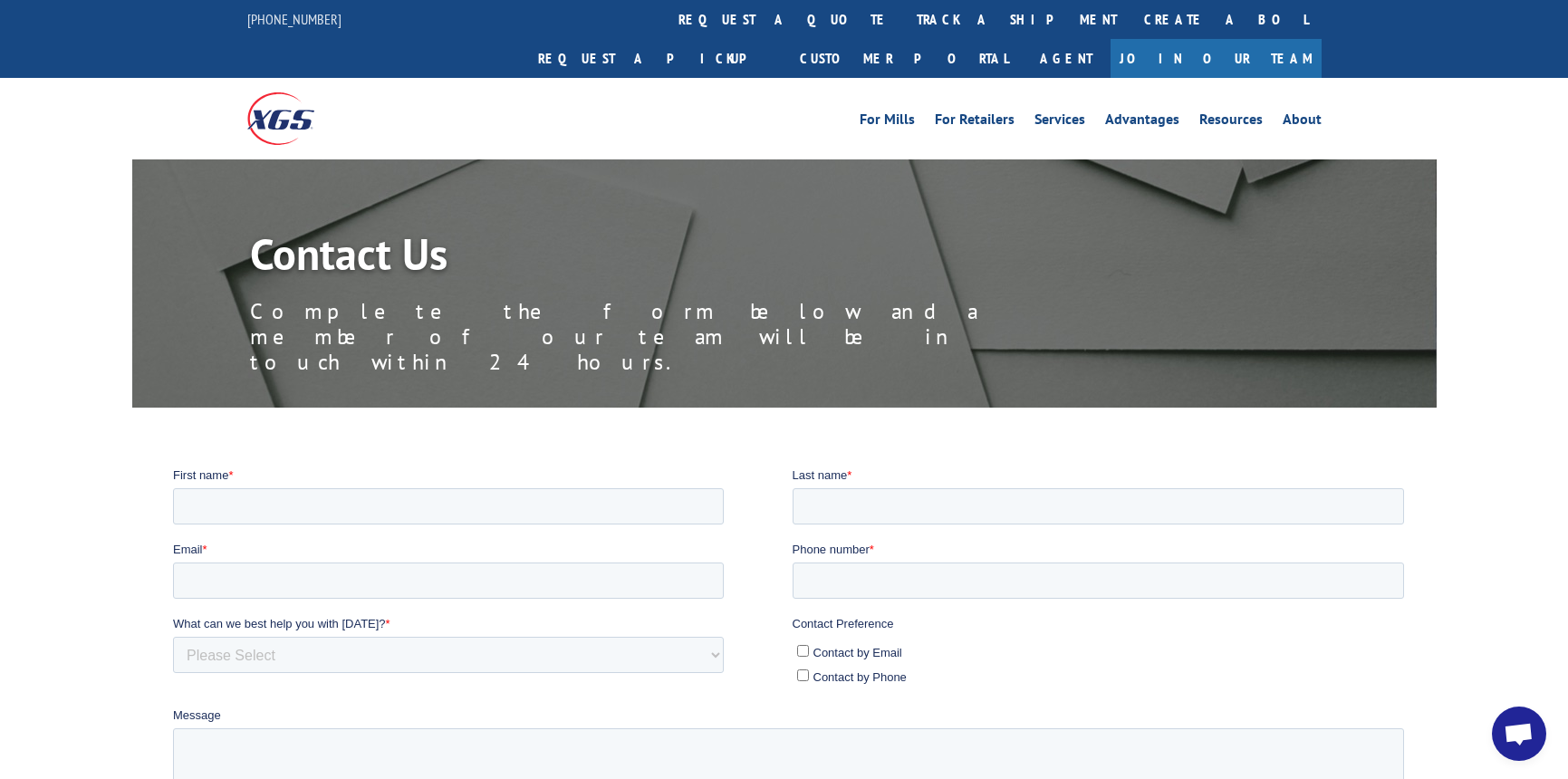
click at [804, 653] on input "Contact by Email" at bounding box center [803, 650] width 12 height 12
checkbox input "true"
click at [444, 507] on input "First name *" at bounding box center [449, 505] width 551 height 37
type input "William"
type input "Byerly"
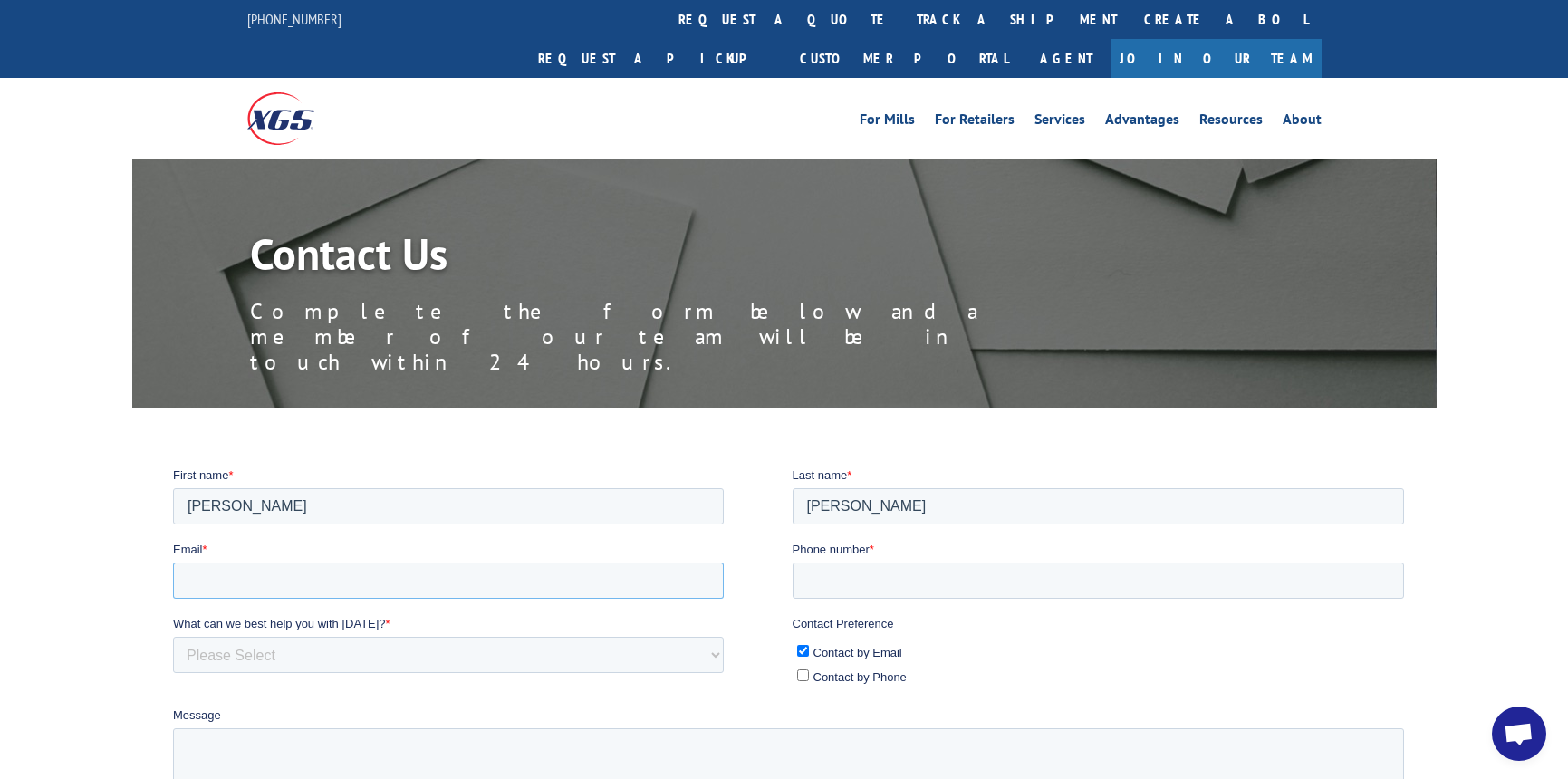
type input "wbyerly@carpetonecfi.com"
type input "3073512887"
click at [387, 651] on select "Please Select Quoting, Opening New Account, or New Business Opportunity Shipmen…" at bounding box center [449, 654] width 551 height 37
select select "Customer Service"
click at [173, 636] on select "Please Select Quoting, Opening New Account, or New Business Opportunity Shipmen…" at bounding box center [449, 654] width 551 height 37
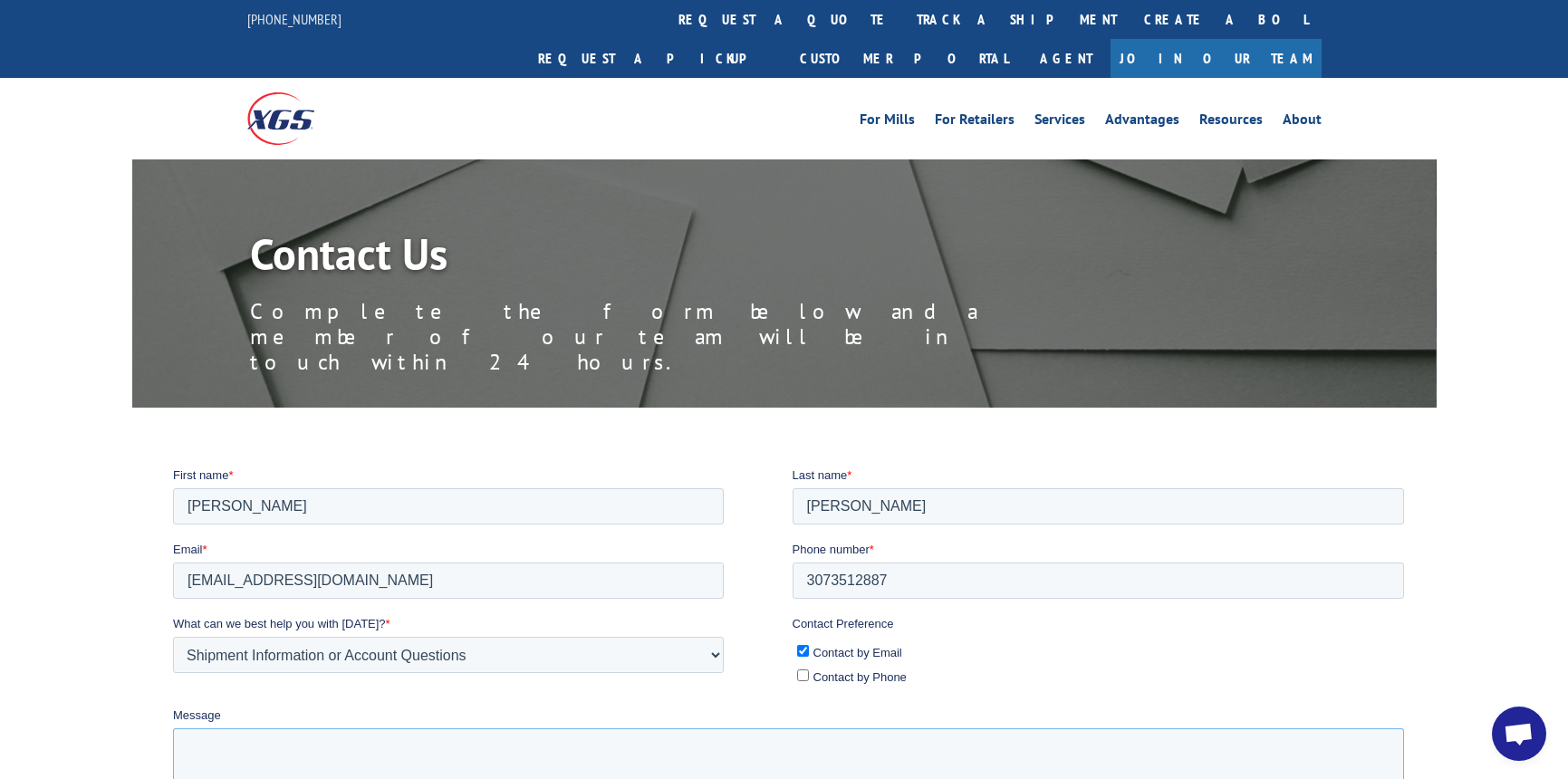
click at [350, 756] on textarea "Message" at bounding box center [789, 757] width 1231 height 60
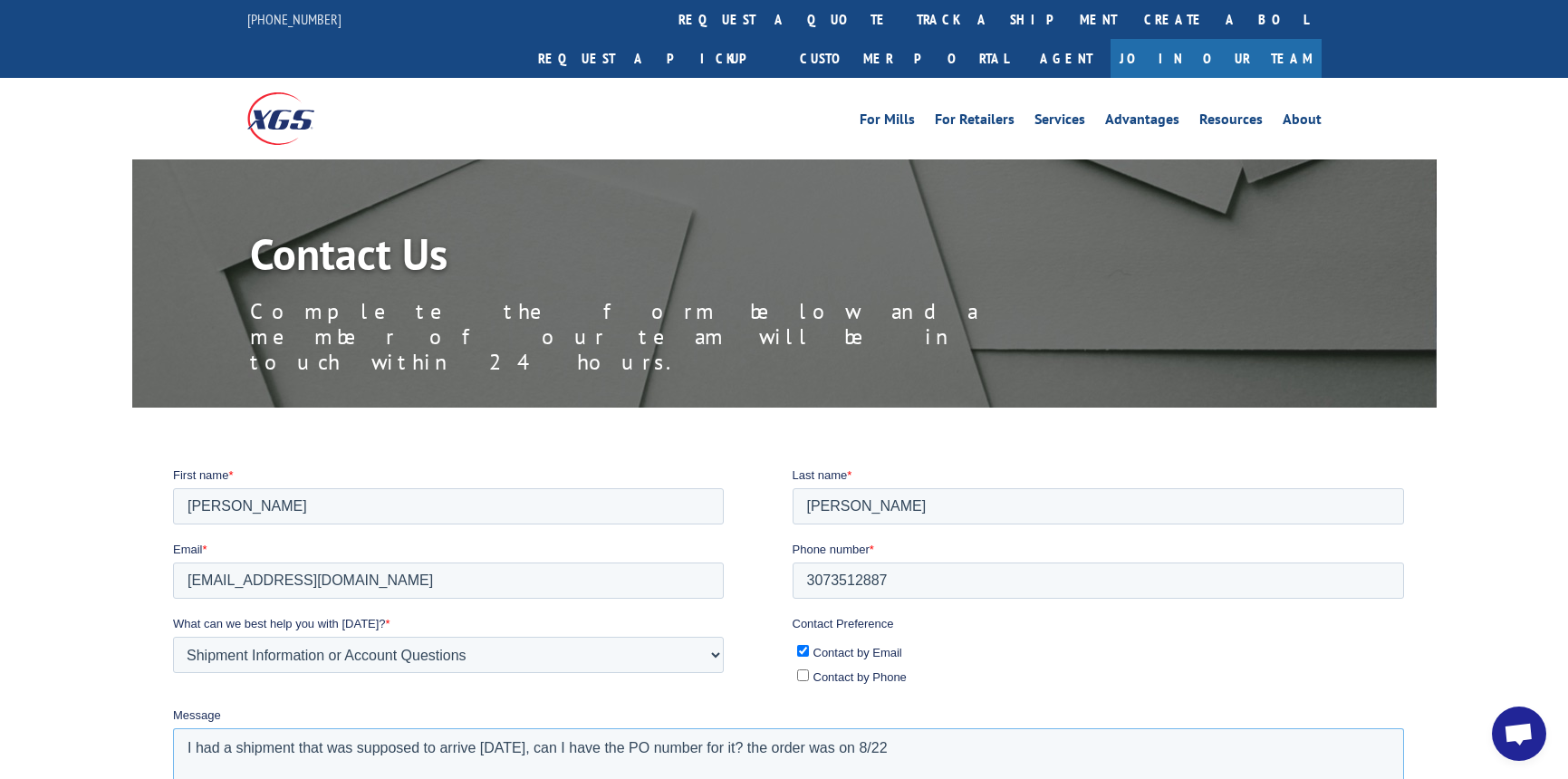
click at [823, 744] on textarea "I had a shipment that was supposed to arrive today, can I have the PO number fo…" at bounding box center [789, 757] width 1231 height 60
click at [957, 742] on textarea "I had a shipment that was supposed to arrive today, can I have the PO number fo…" at bounding box center [789, 757] width 1231 height 60
click at [970, 744] on textarea "I had a shipment that was supposed to arrive today, can I have the PO number fo…" at bounding box center [789, 757] width 1231 height 60
click at [1195, 742] on textarea "I had a shipment that was supposed to arrive today, can I have the PO number fo…" at bounding box center [789, 757] width 1231 height 60
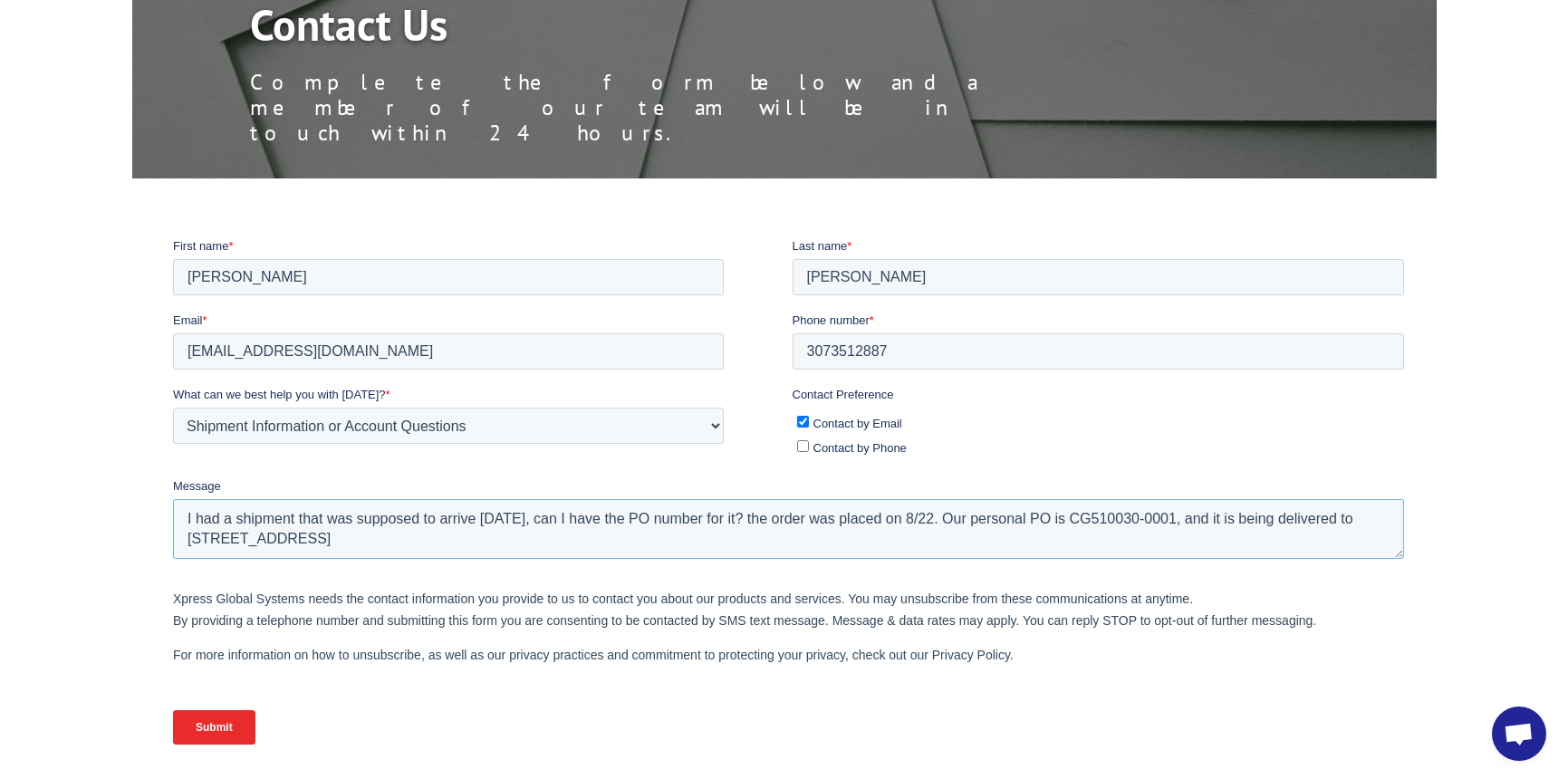
scroll to position [272, 0]
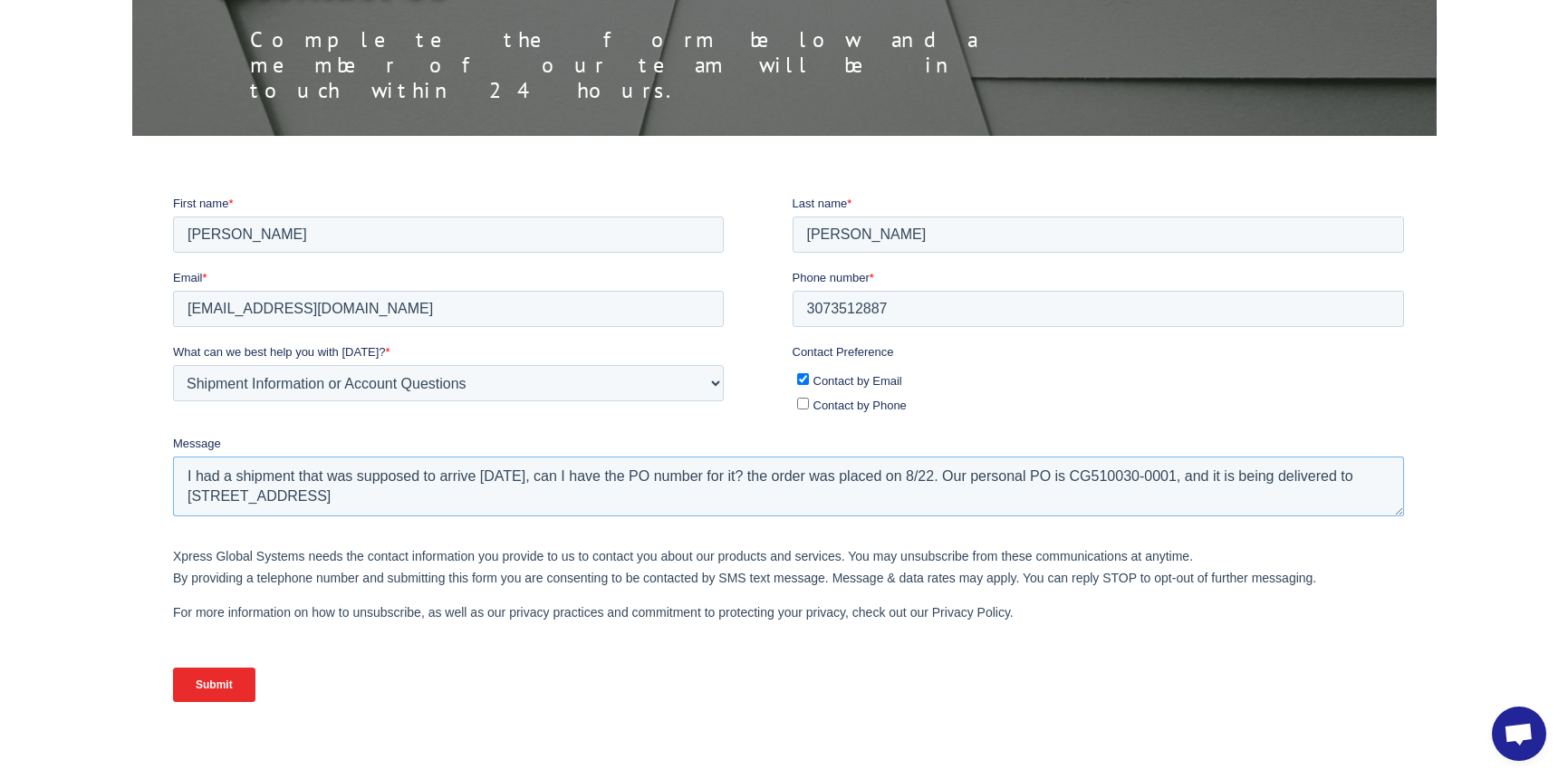
type textarea "I had a shipment that was supposed to arrive today, can I have the PO number fo…"
click at [225, 694] on input "Submit" at bounding box center [214, 683] width 82 height 35
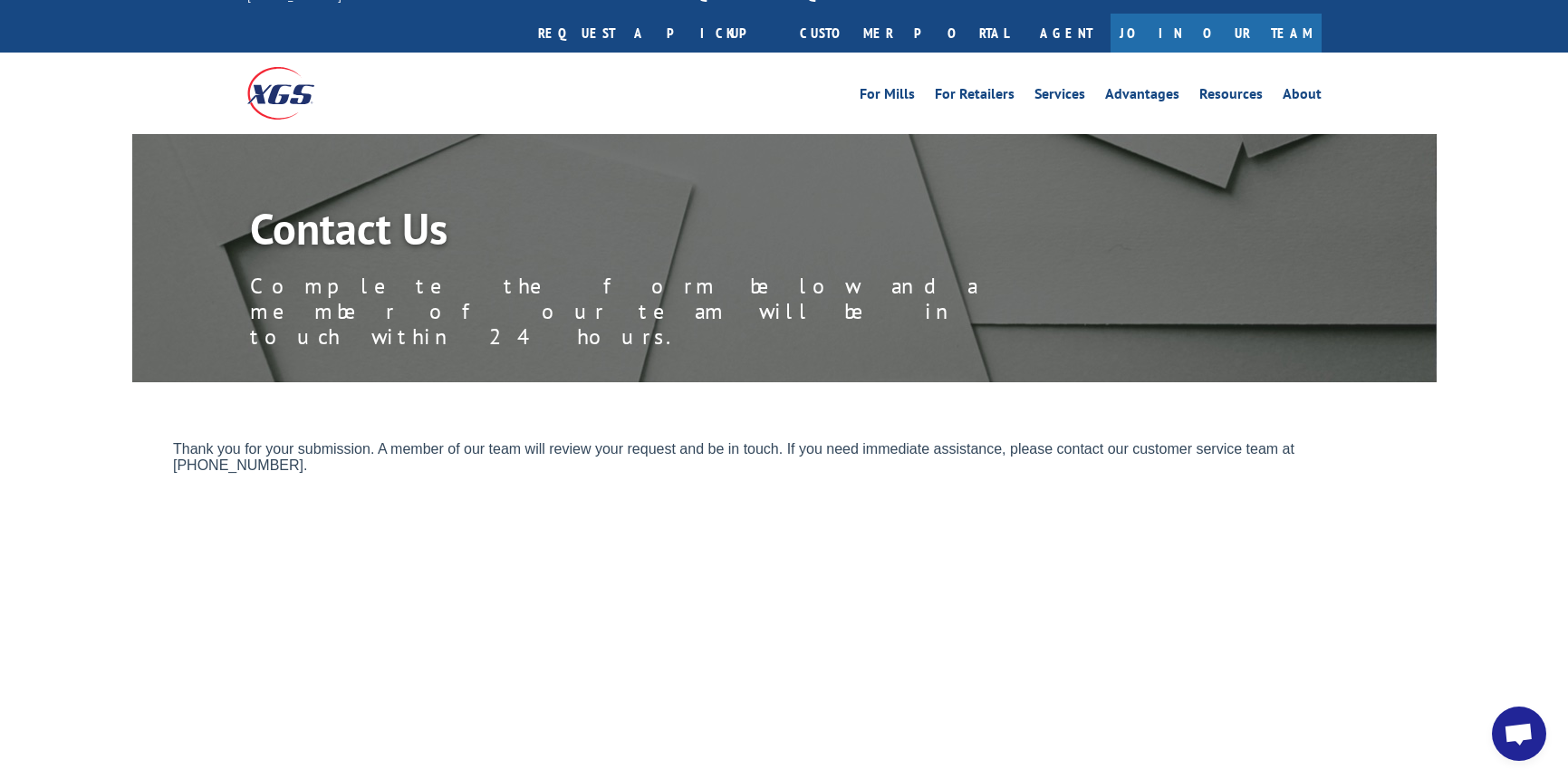
scroll to position [0, 0]
